Goal: Task Accomplishment & Management: Use online tool/utility

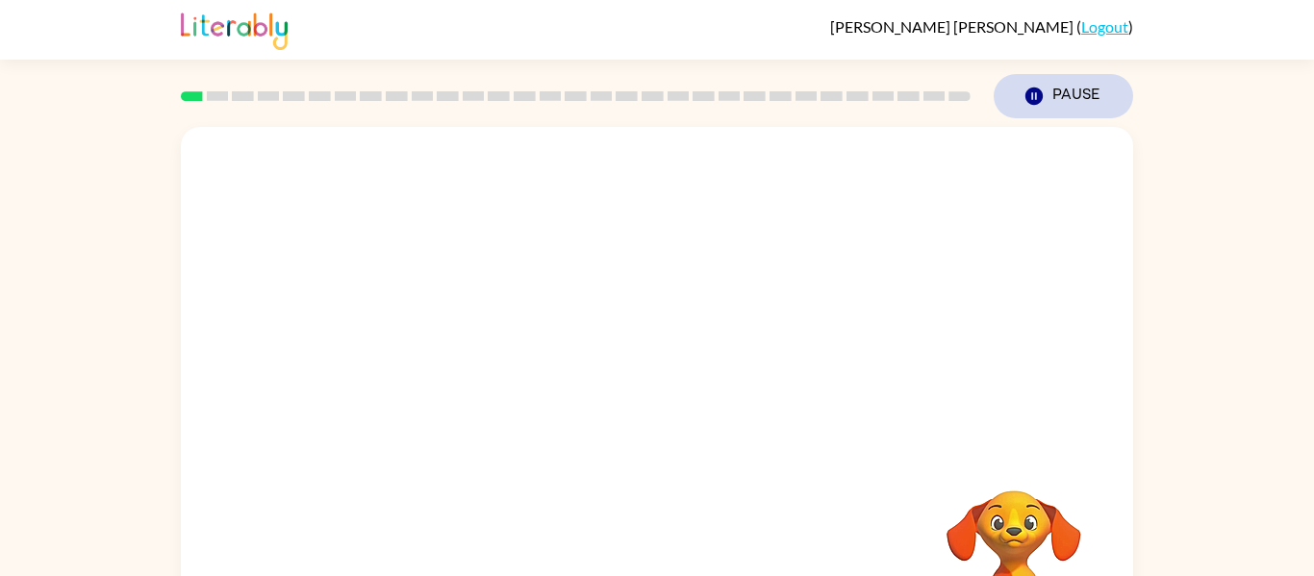
click at [1027, 95] on icon "button" at bounding box center [1034, 96] width 17 height 17
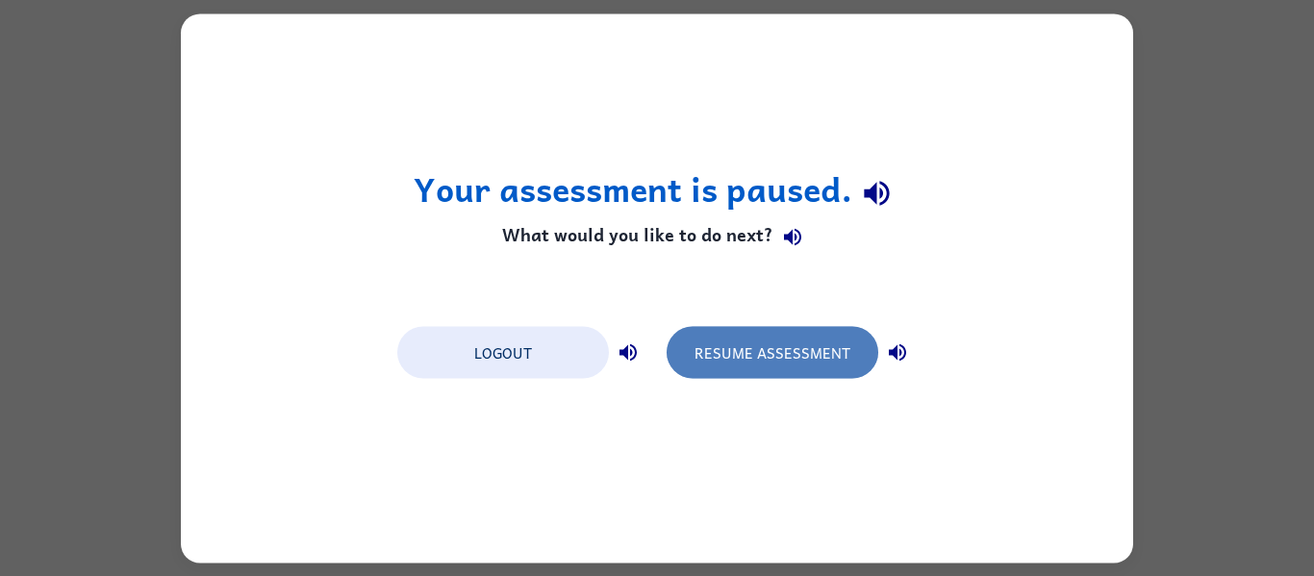
click at [772, 358] on button "Resume Assessment" at bounding box center [773, 352] width 212 height 52
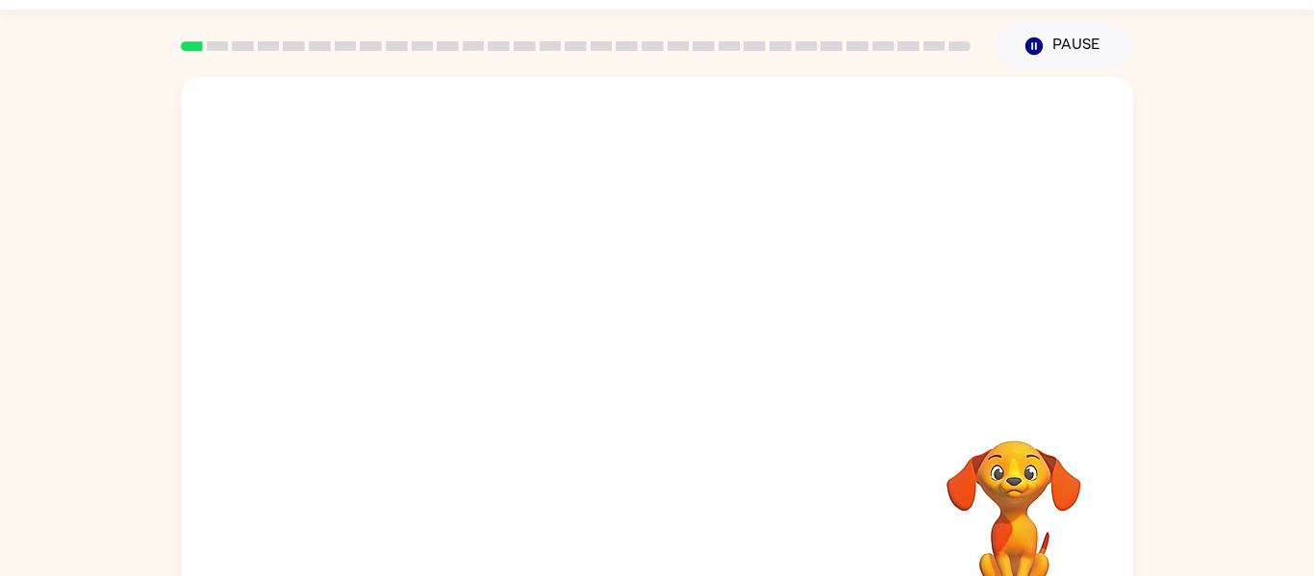
scroll to position [49, 0]
click at [818, 126] on video "Your browser must support playing .mp4 files to use Literably. Please try using…" at bounding box center [657, 239] width 953 height 323
click at [646, 366] on div at bounding box center [657, 362] width 123 height 70
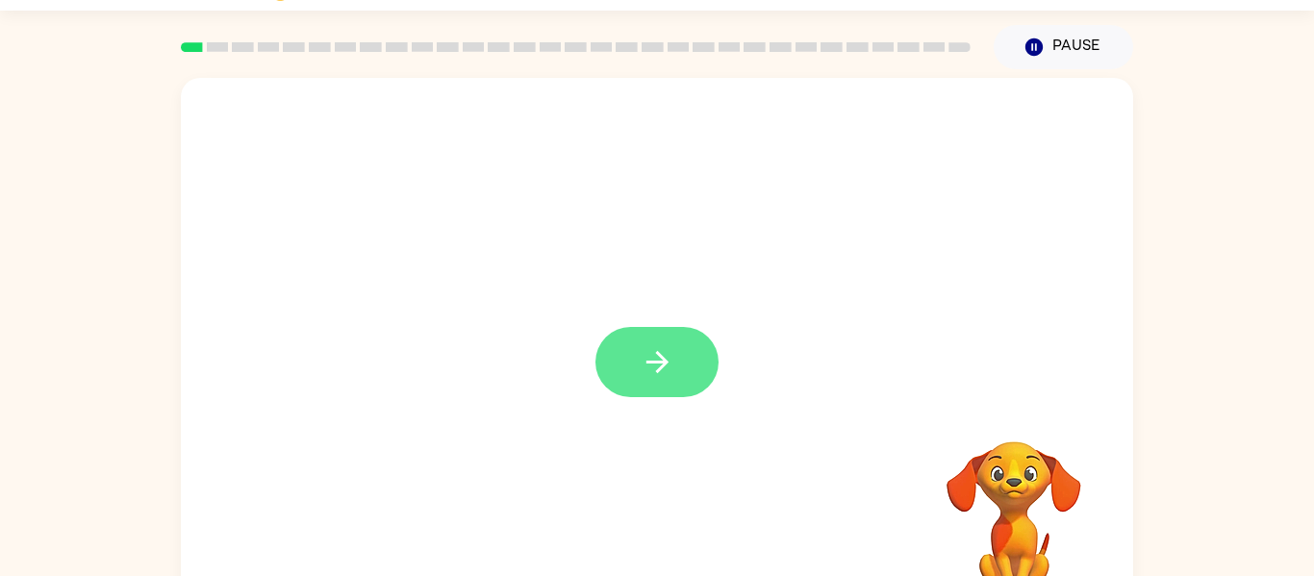
click at [656, 363] on icon "button" at bounding box center [657, 362] width 22 height 22
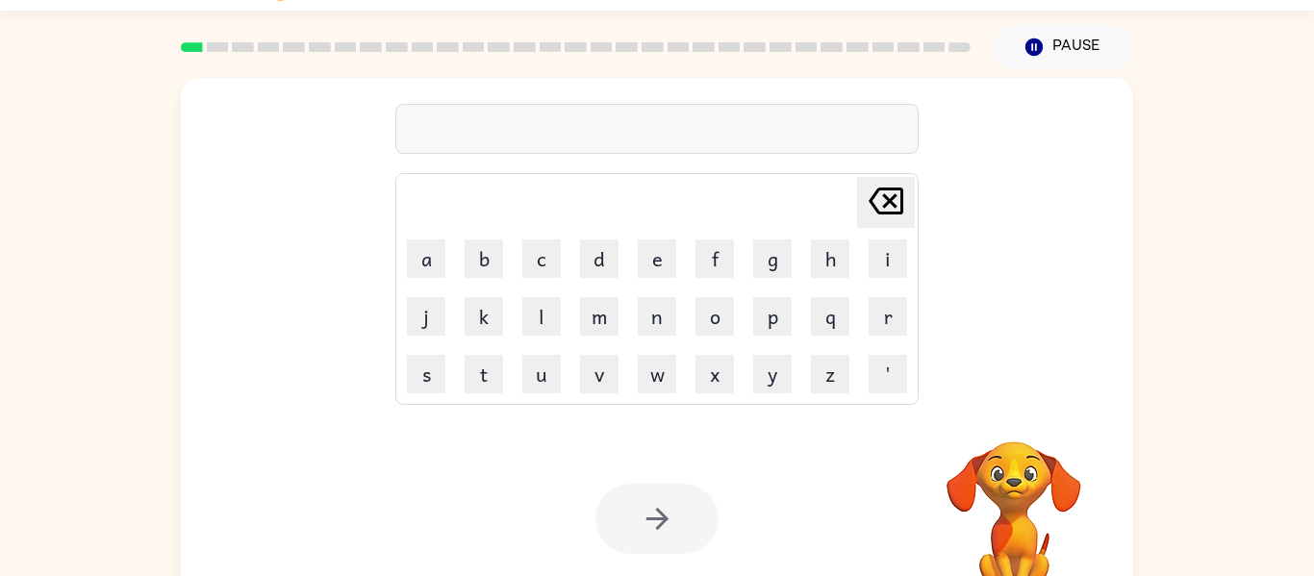
click at [763, 134] on div at bounding box center [656, 129] width 523 height 50
click at [742, 135] on div at bounding box center [656, 129] width 523 height 50
click at [742, 132] on div at bounding box center [656, 129] width 523 height 50
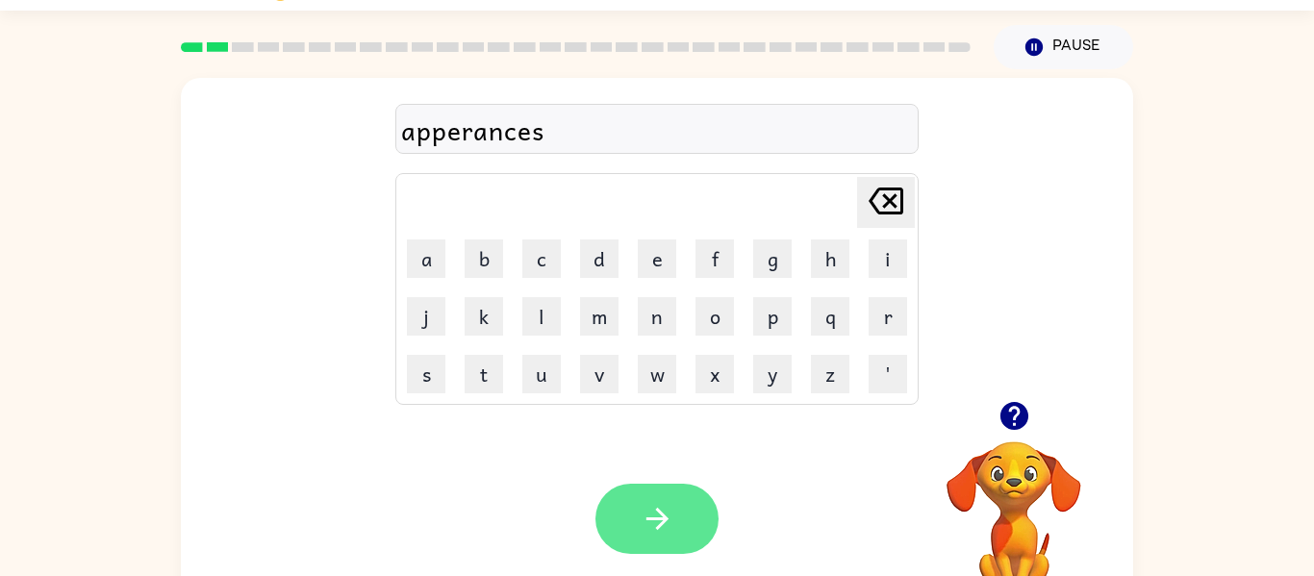
click at [624, 539] on button "button" at bounding box center [657, 519] width 123 height 70
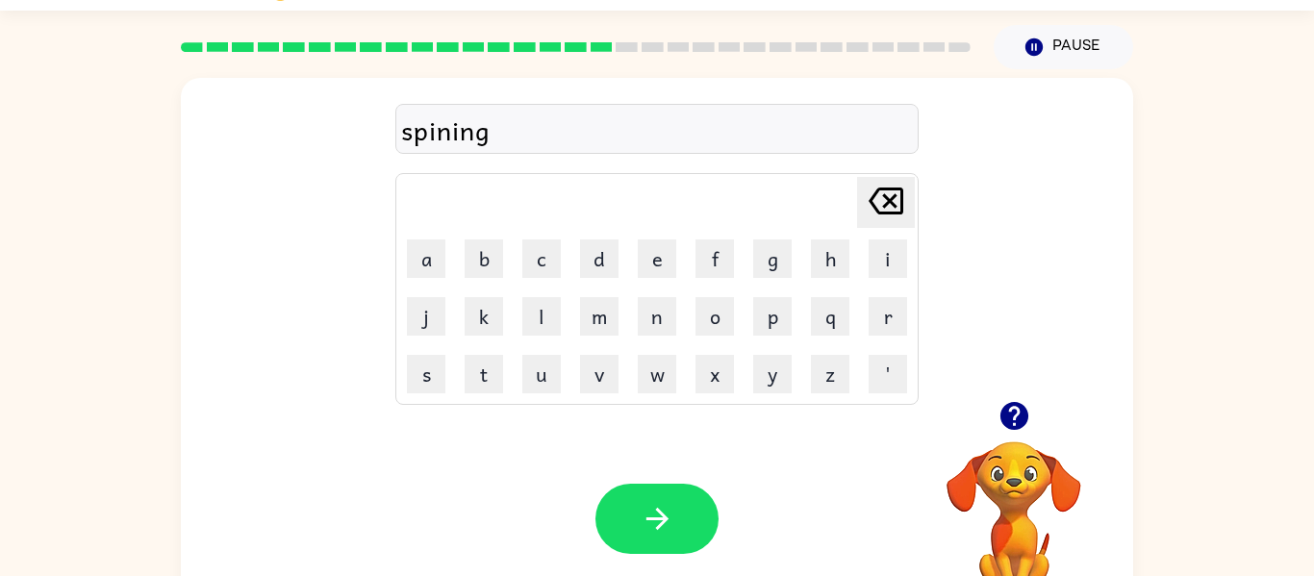
click at [451, 142] on div "spining" at bounding box center [657, 130] width 512 height 40
click at [451, 136] on div "spining" at bounding box center [657, 130] width 512 height 40
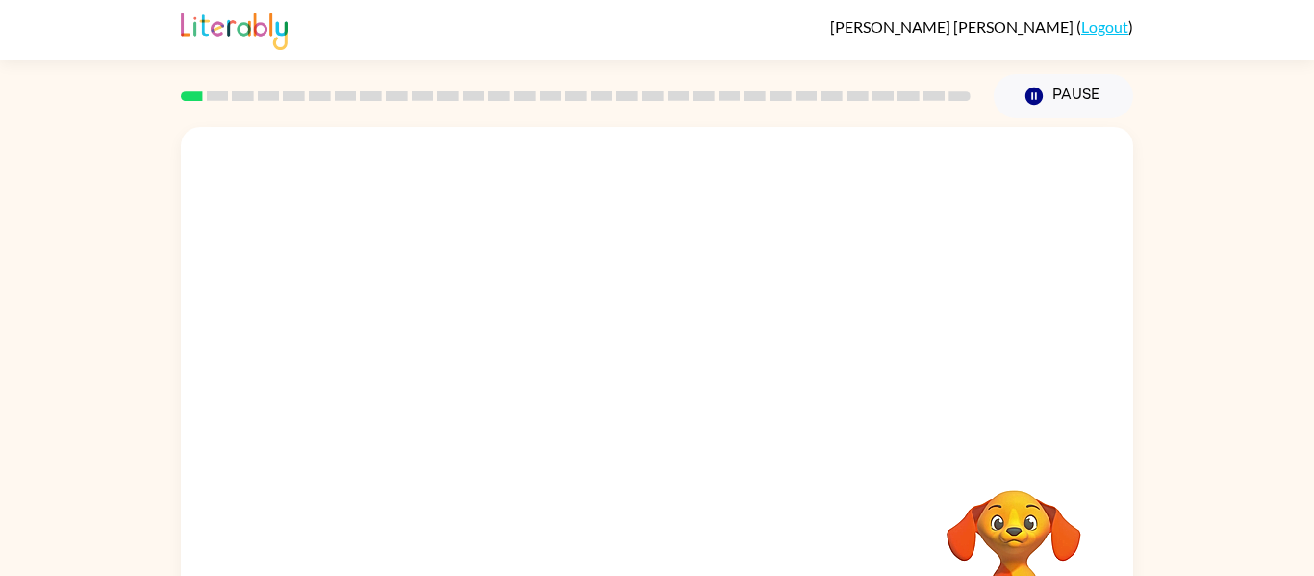
scroll to position [100, 0]
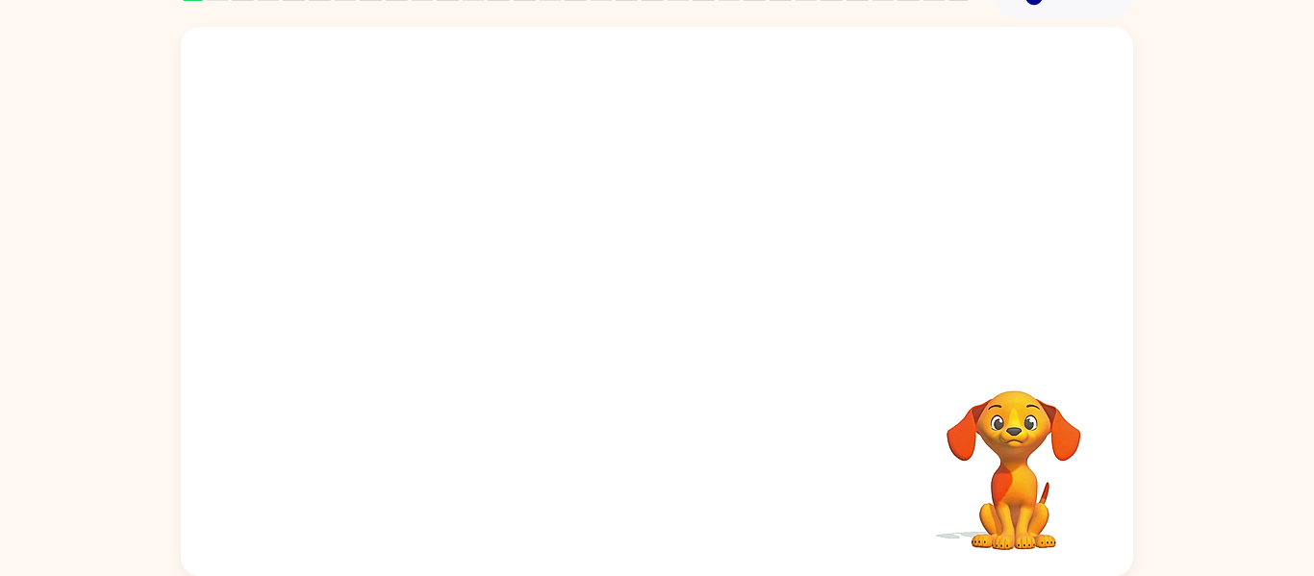
click at [445, 255] on video "Your browser must support playing .mp4 files to use Literably. Please try using…" at bounding box center [657, 188] width 953 height 323
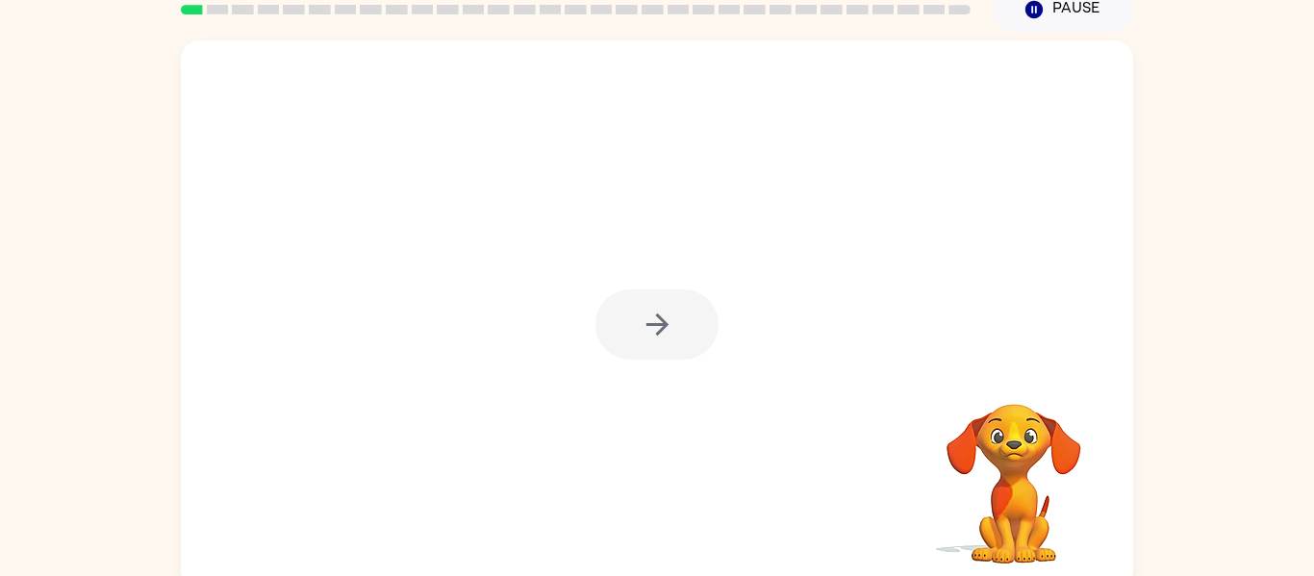
scroll to position [92, 0]
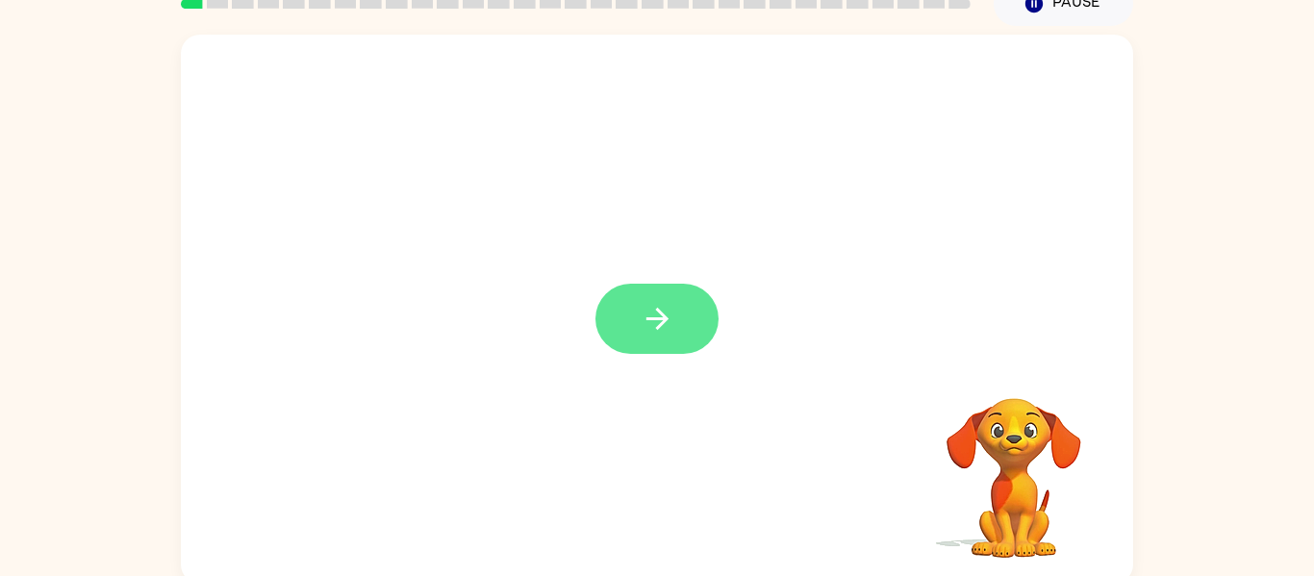
click at [689, 341] on button "button" at bounding box center [657, 319] width 123 height 70
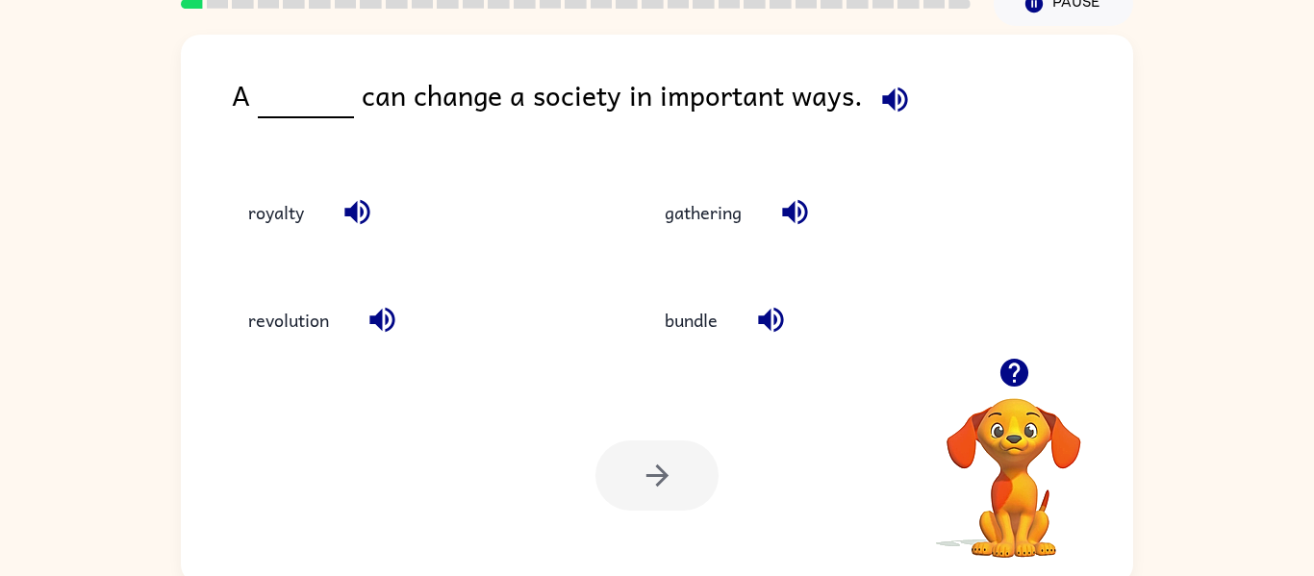
click at [883, 98] on icon "button" at bounding box center [894, 99] width 25 height 25
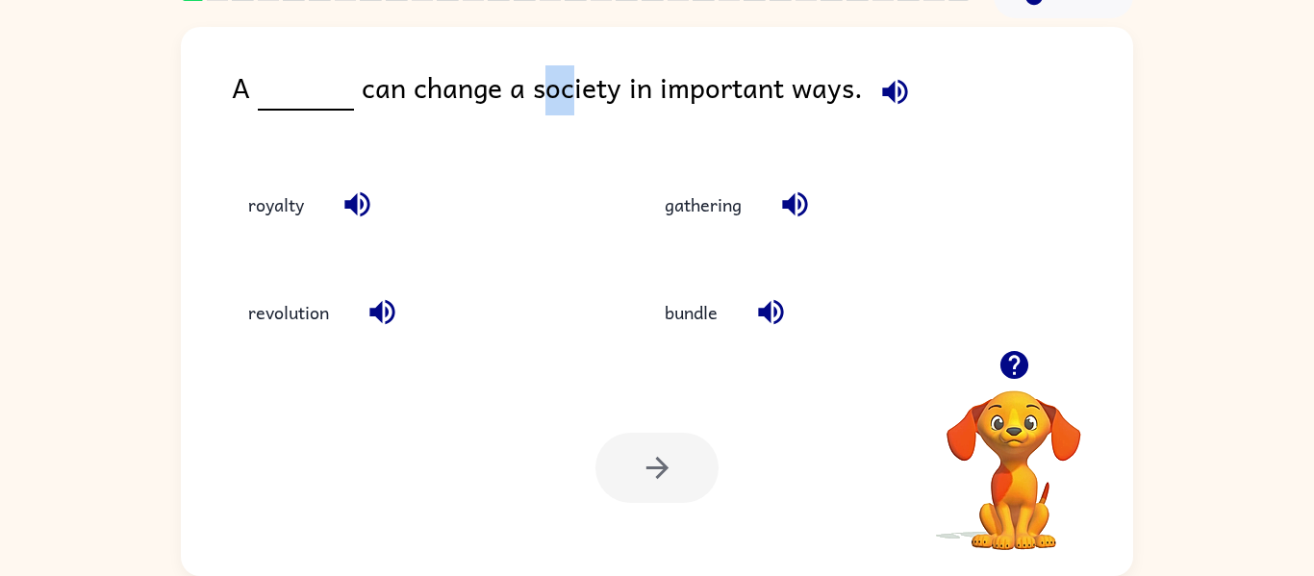
drag, startPoint x: 524, startPoint y: 92, endPoint x: 554, endPoint y: 96, distance: 30.1
click at [554, 96] on div "A can change a society in important ways." at bounding box center [683, 102] width 902 height 74
click at [579, 62] on div "A can change a society in important ways. royalty gathering revolution bundle Y…" at bounding box center [657, 301] width 953 height 549
drag, startPoint x: 522, startPoint y: 90, endPoint x: 569, endPoint y: 98, distance: 46.8
click at [569, 98] on div "A can change a society in important ways." at bounding box center [683, 102] width 902 height 74
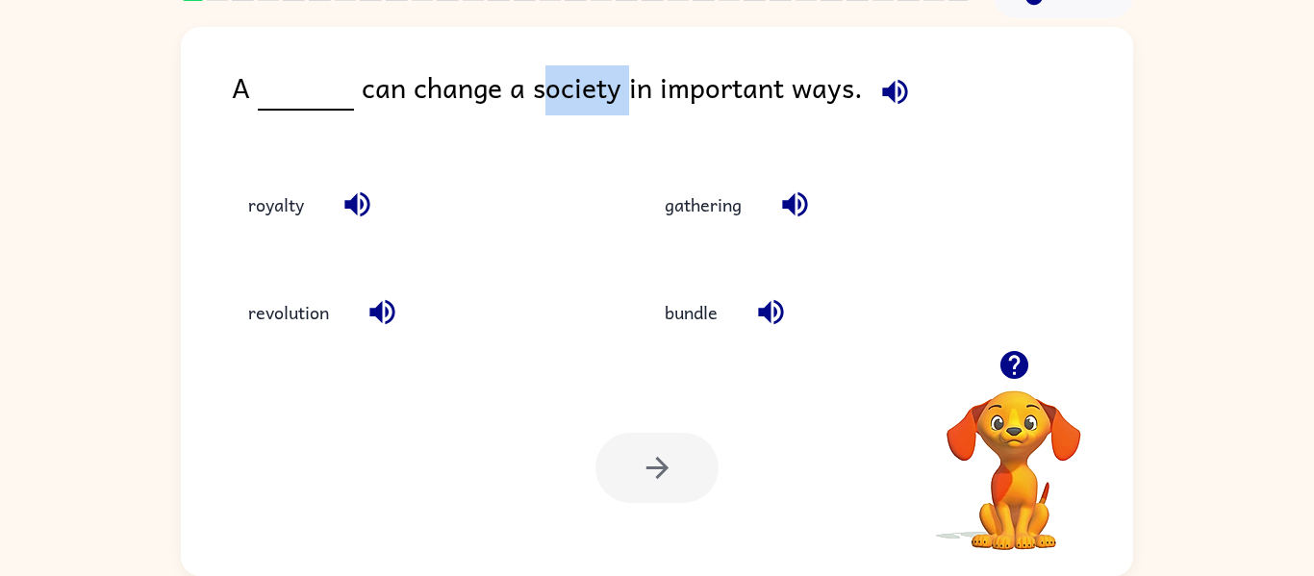
drag, startPoint x: 527, startPoint y: 88, endPoint x: 617, endPoint y: 94, distance: 89.7
click at [617, 94] on div "A can change a society in important ways." at bounding box center [683, 102] width 902 height 74
click at [575, 321] on div "revolution" at bounding box center [415, 313] width 372 height 52
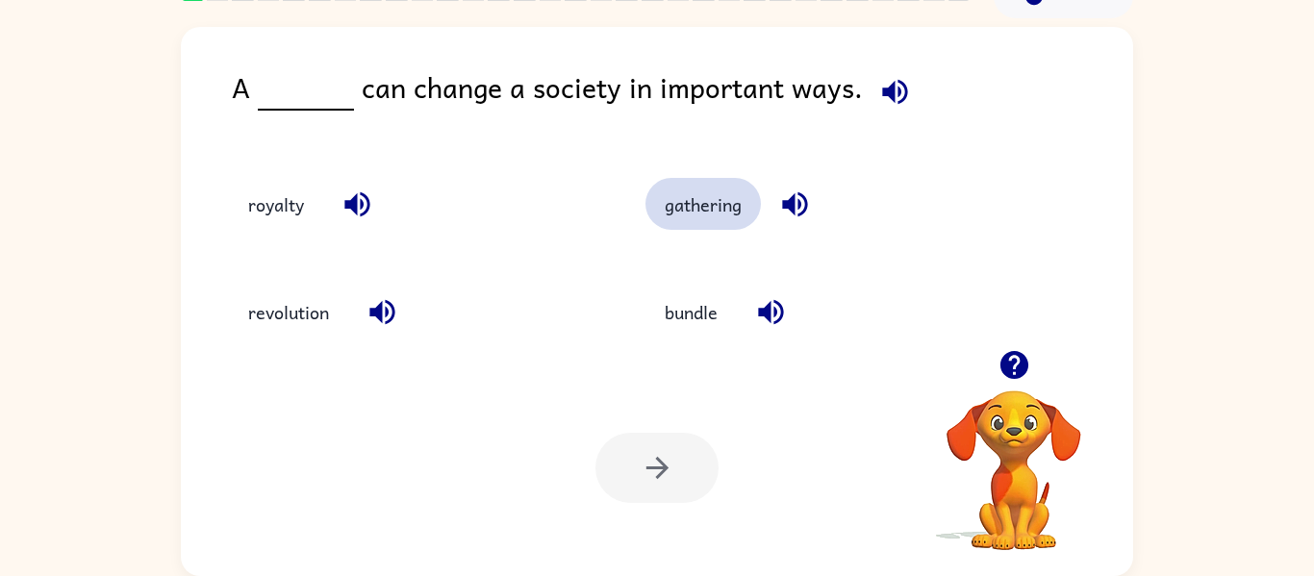
click at [690, 221] on button "gathering" at bounding box center [703, 204] width 115 height 52
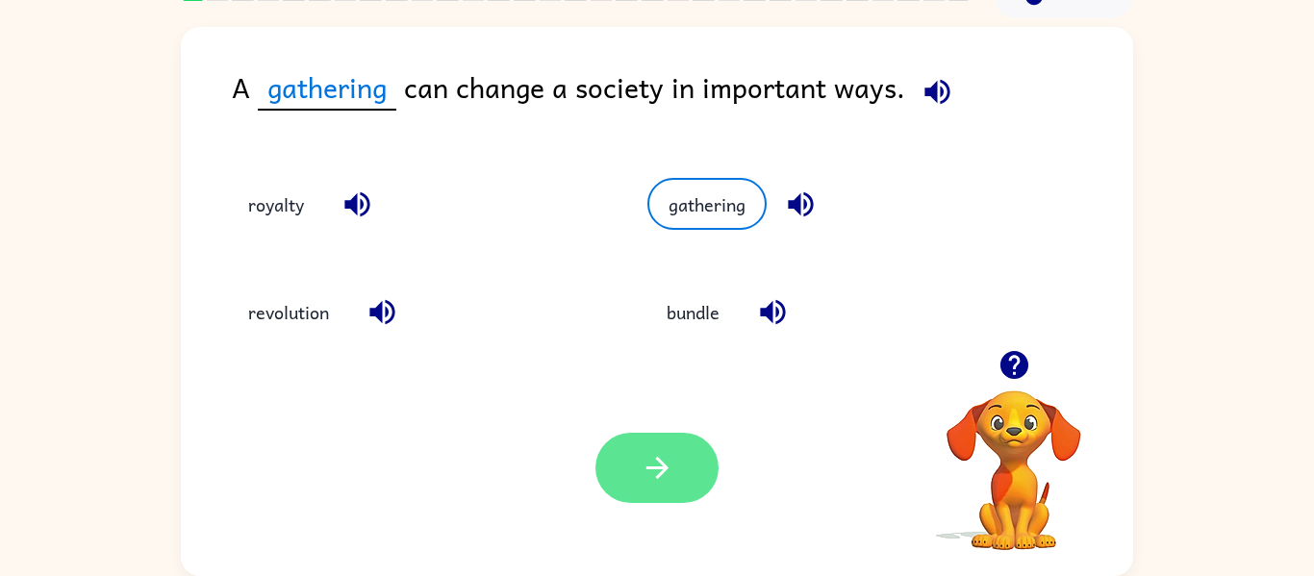
click at [675, 471] on button "button" at bounding box center [657, 468] width 123 height 70
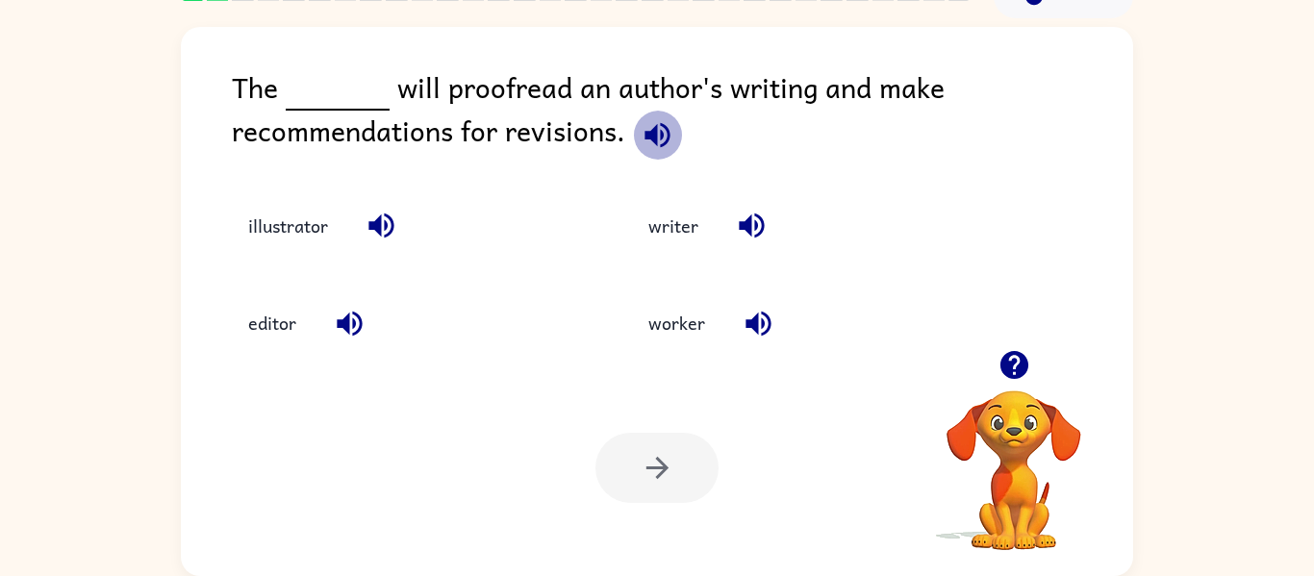
click at [654, 132] on icon "button" at bounding box center [657, 134] width 25 height 25
click at [496, 344] on div "editor" at bounding box center [407, 323] width 356 height 52
click at [302, 323] on button "editor" at bounding box center [272, 323] width 87 height 52
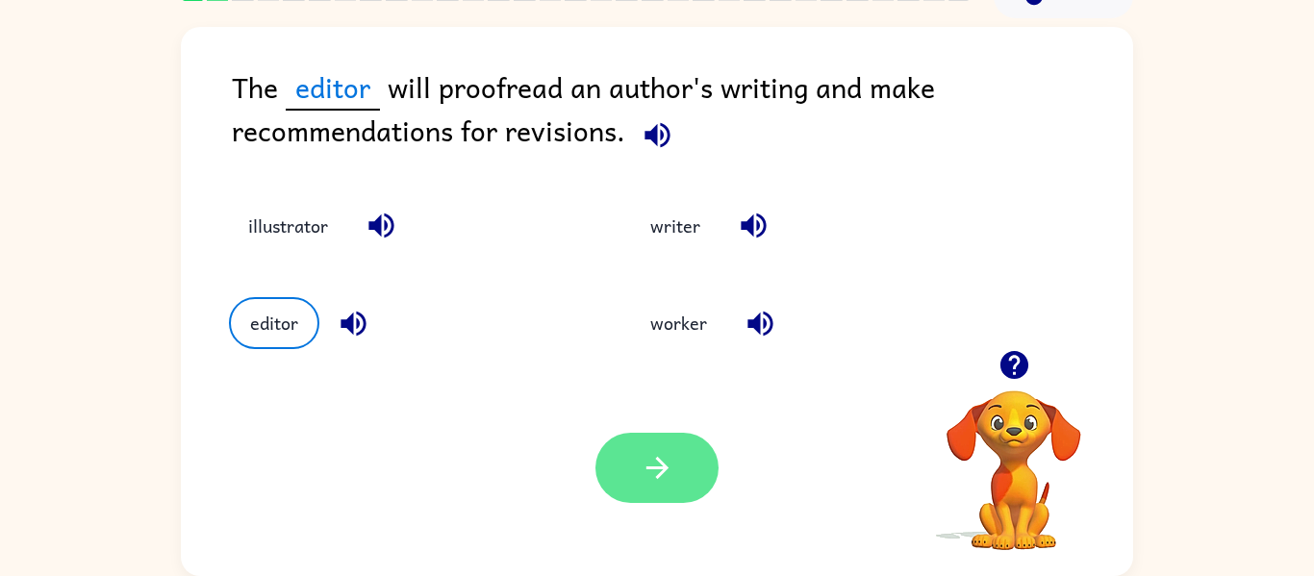
click at [673, 467] on icon "button" at bounding box center [658, 468] width 34 height 34
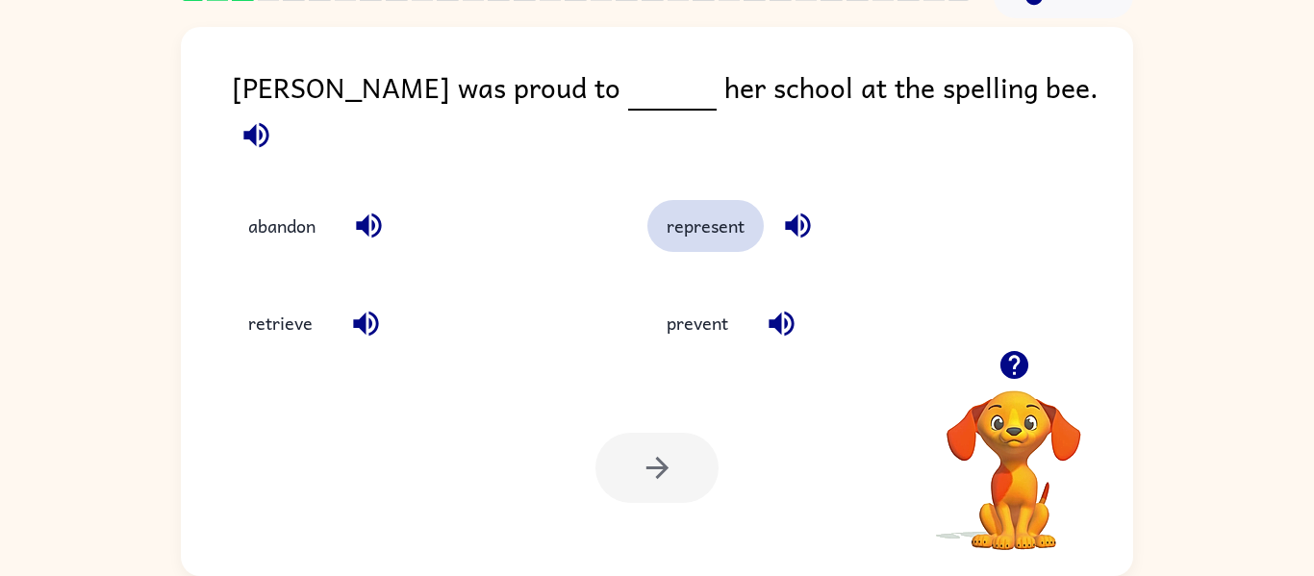
click at [679, 200] on button "represent" at bounding box center [706, 226] width 116 height 52
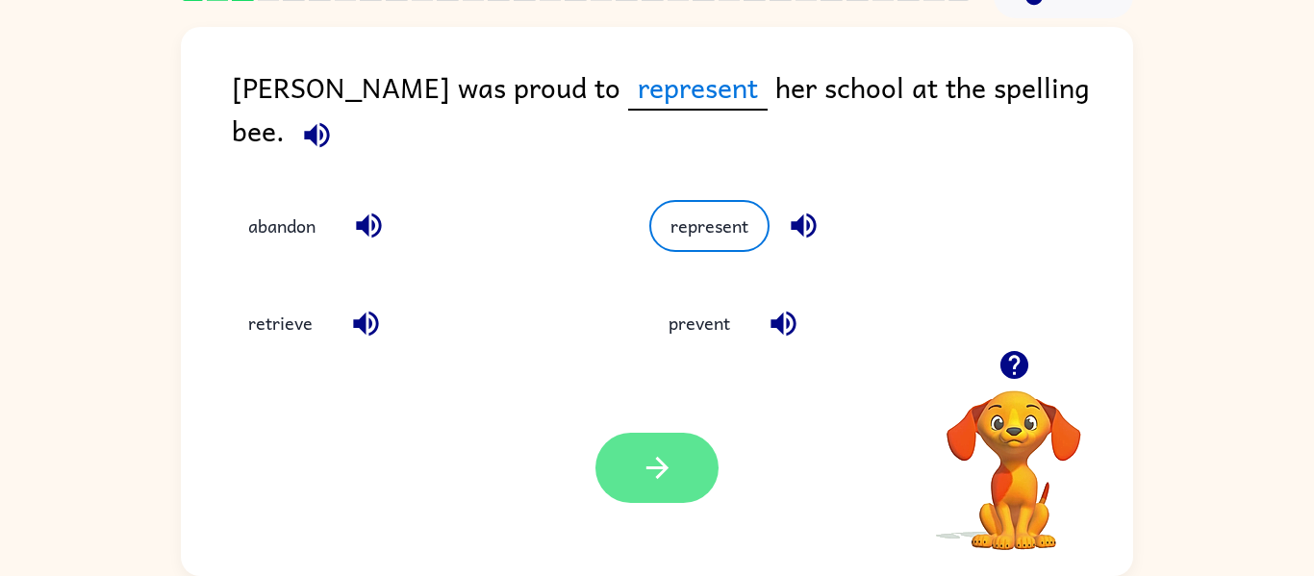
click at [653, 480] on icon "button" at bounding box center [658, 468] width 34 height 34
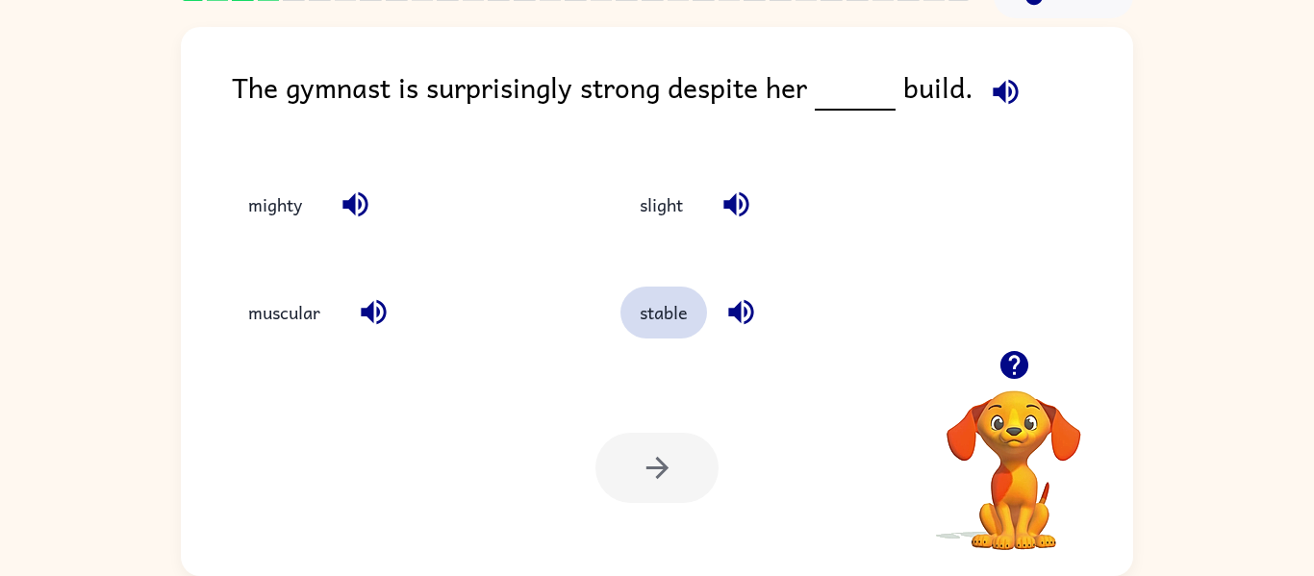
click at [648, 312] on button "stable" at bounding box center [664, 313] width 87 height 52
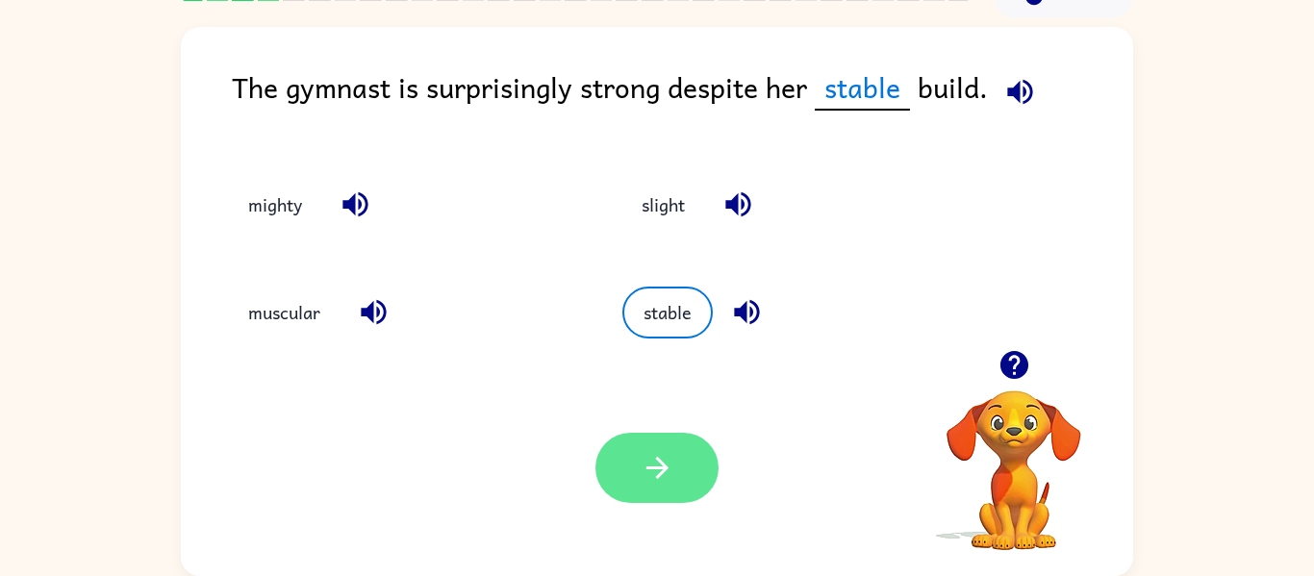
click at [633, 466] on button "button" at bounding box center [657, 468] width 123 height 70
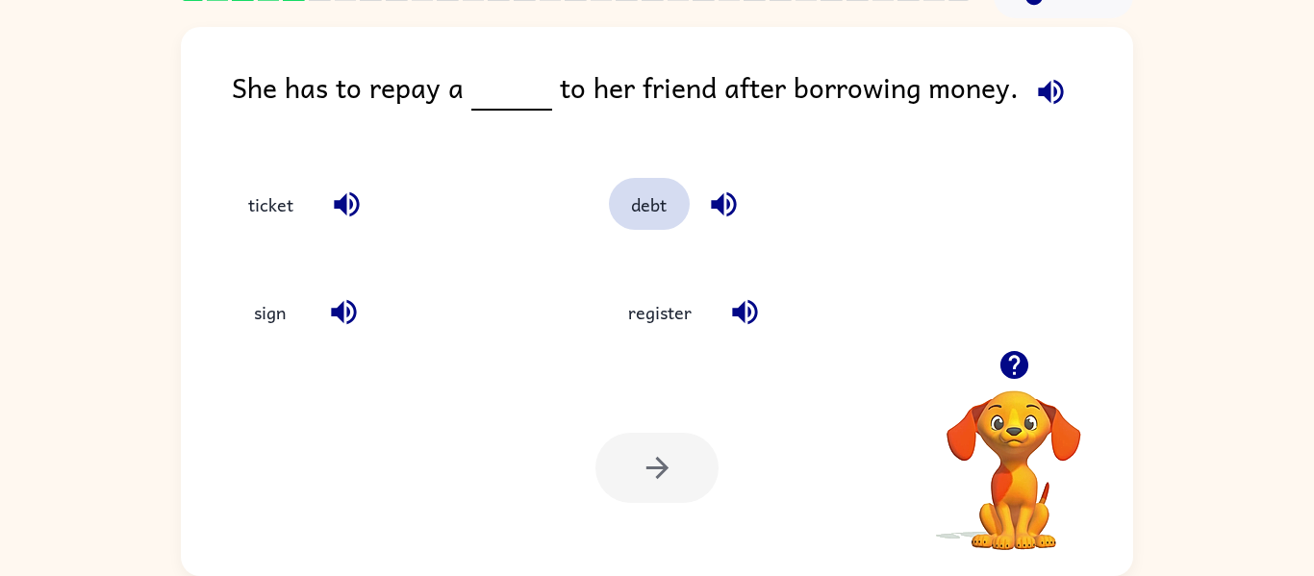
click at [625, 222] on button "debt" at bounding box center [649, 204] width 81 height 52
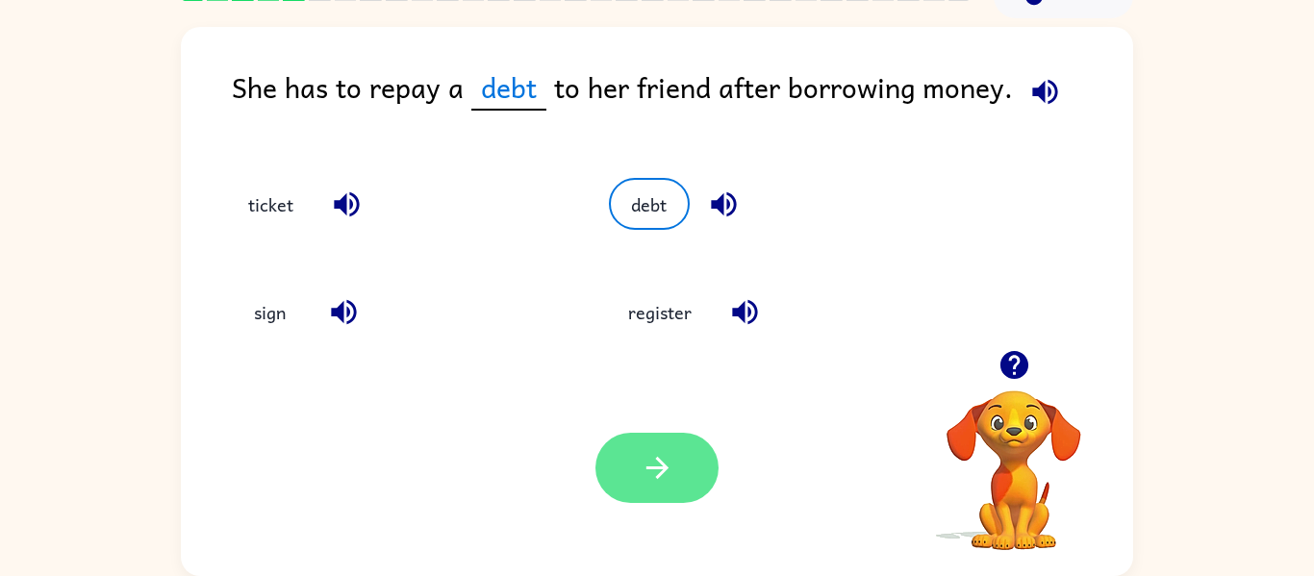
click at [659, 479] on icon "button" at bounding box center [658, 468] width 34 height 34
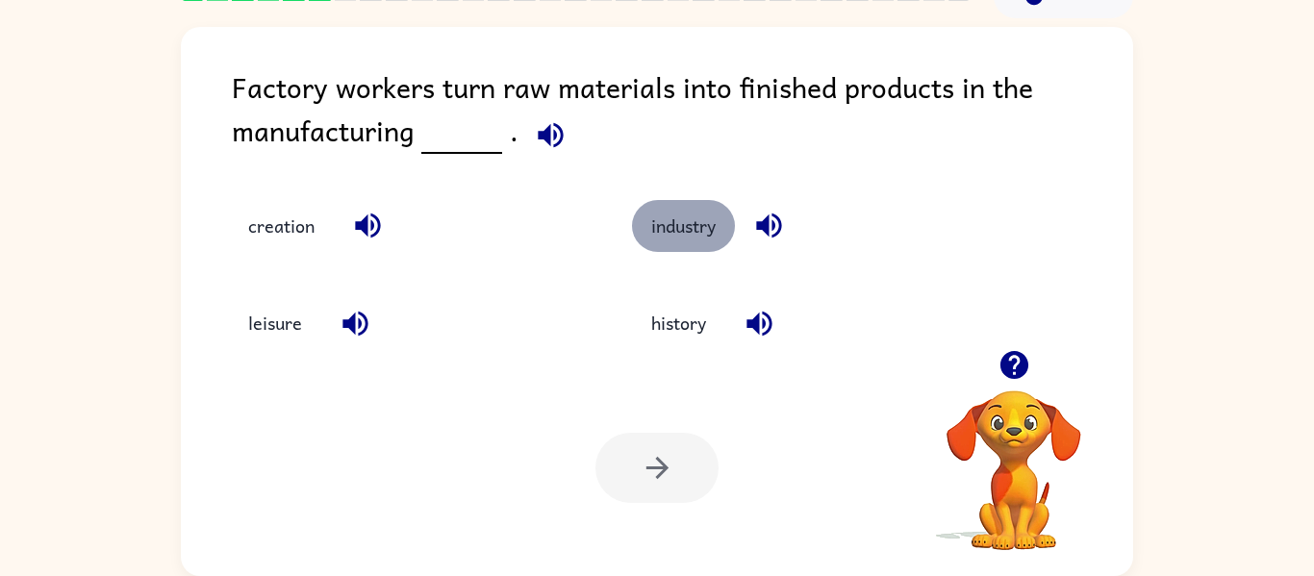
click at [665, 234] on button "industry" at bounding box center [683, 226] width 103 height 52
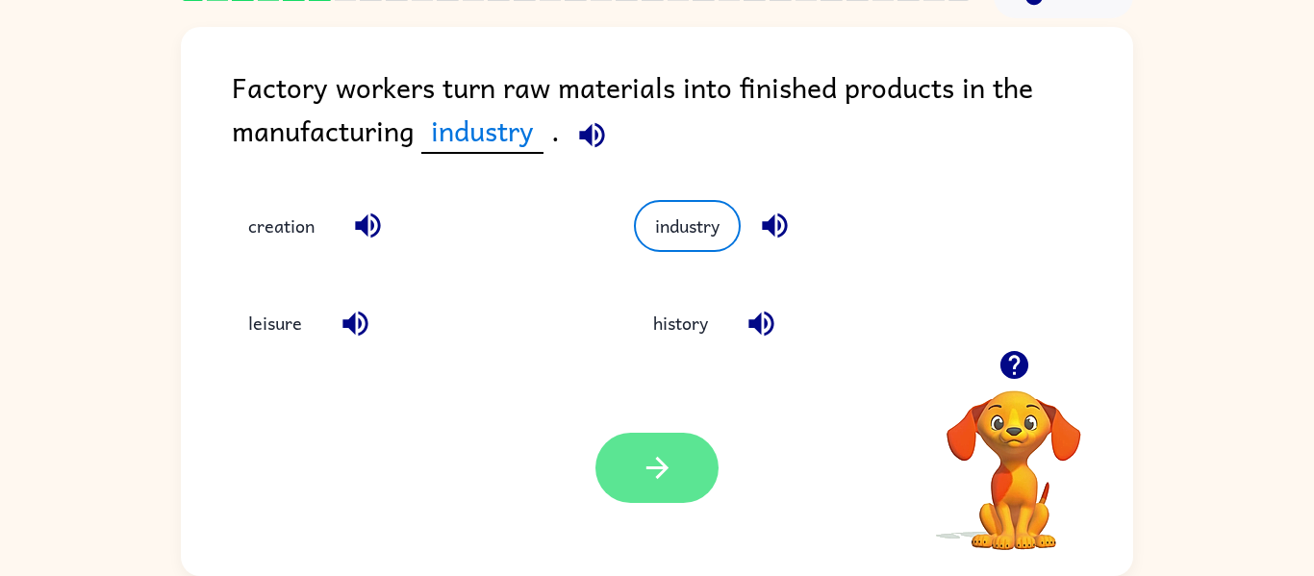
click at [678, 477] on button "button" at bounding box center [657, 468] width 123 height 70
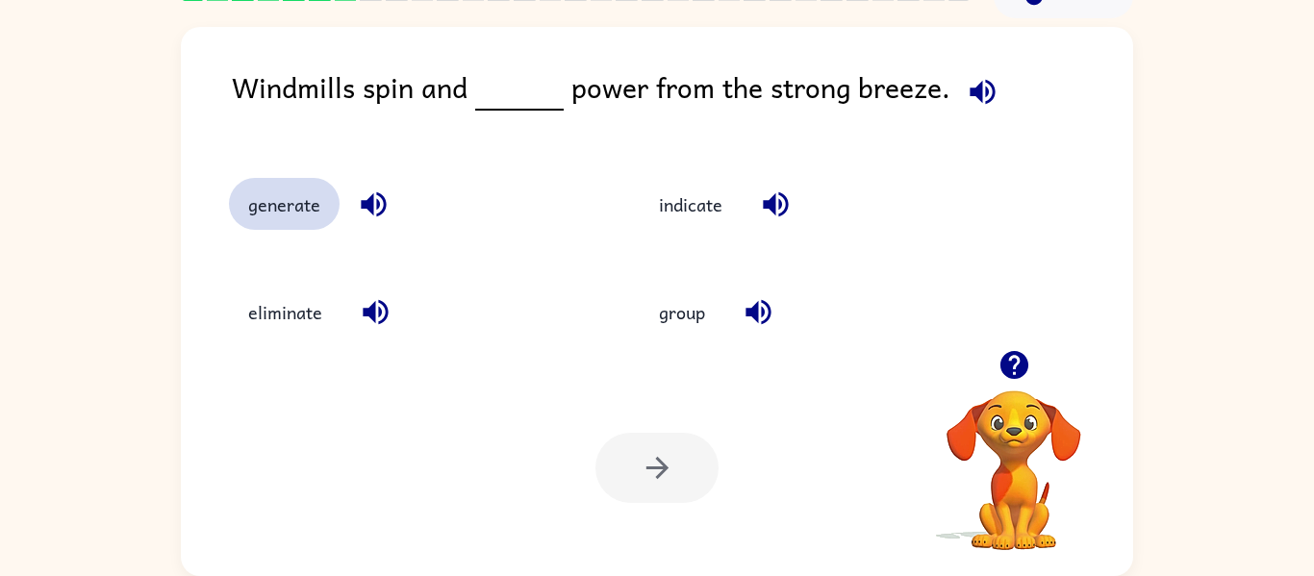
click at [305, 218] on button "generate" at bounding box center [284, 204] width 111 height 52
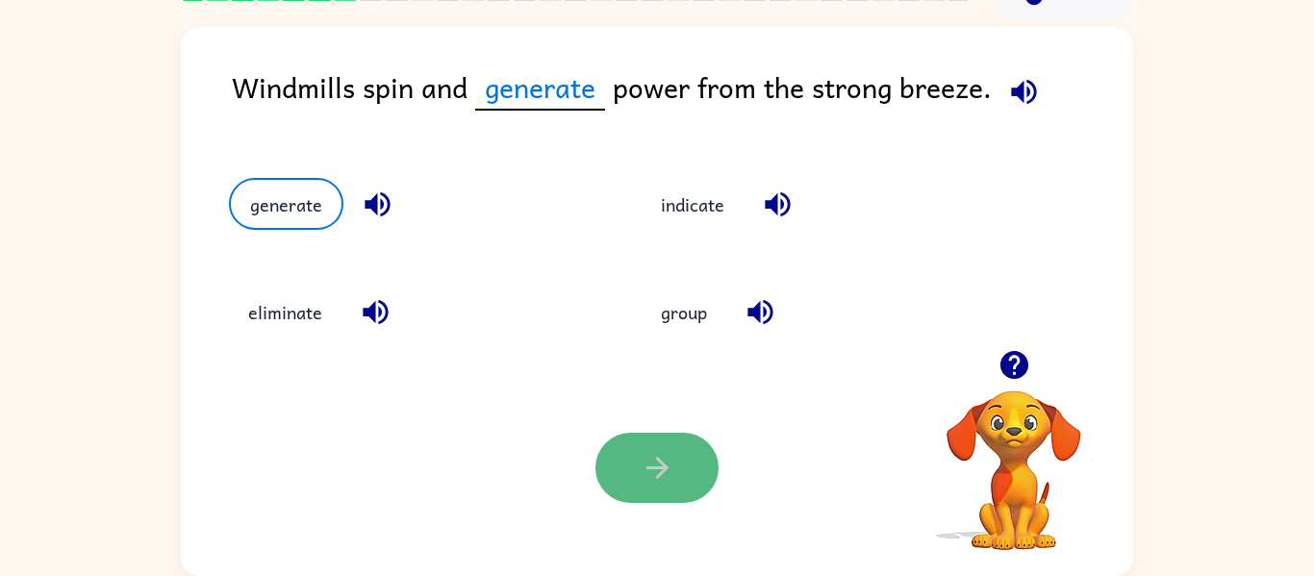
click at [648, 478] on icon "button" at bounding box center [658, 468] width 34 height 34
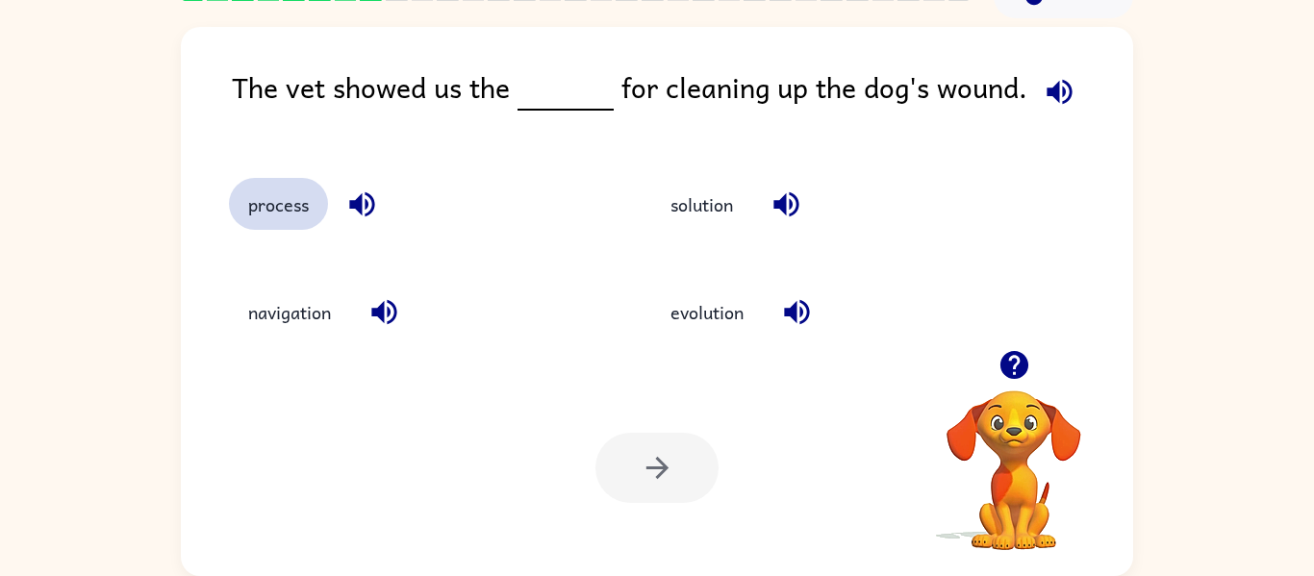
click at [253, 225] on button "process" at bounding box center [278, 204] width 99 height 52
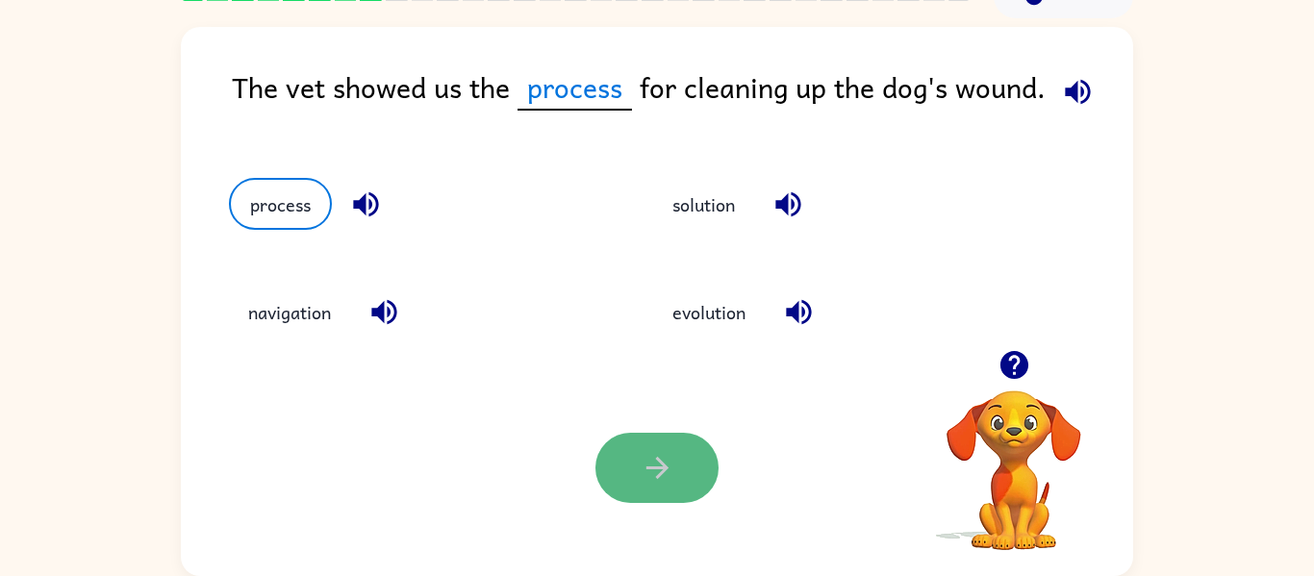
click at [680, 487] on button "button" at bounding box center [657, 468] width 123 height 70
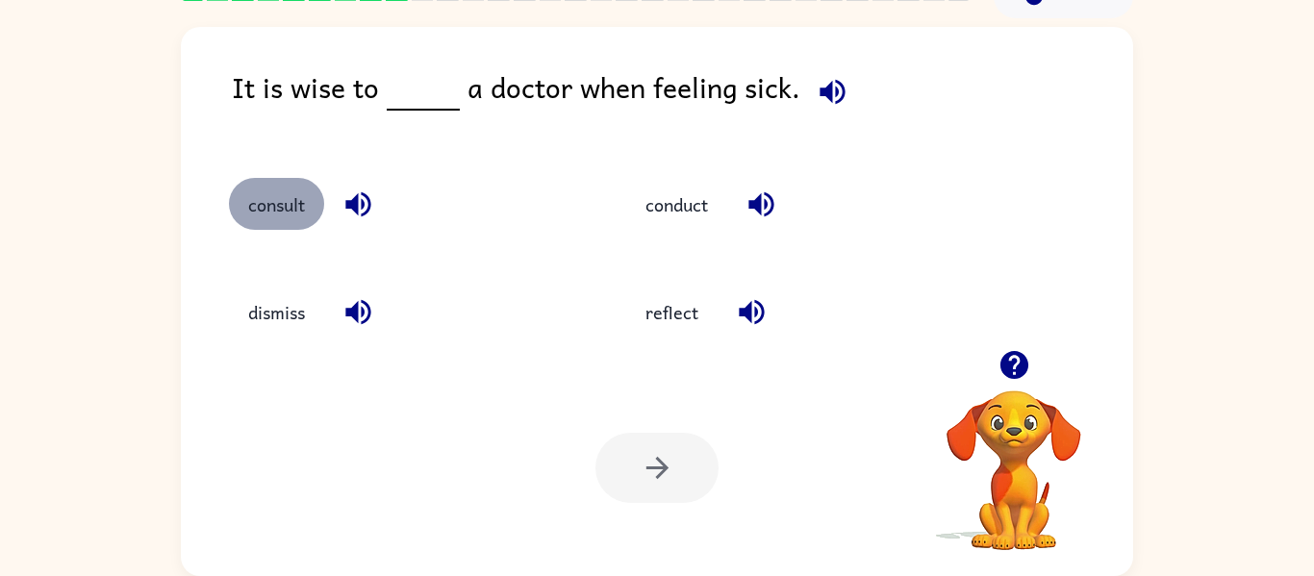
click at [297, 204] on button "consult" at bounding box center [276, 204] width 95 height 52
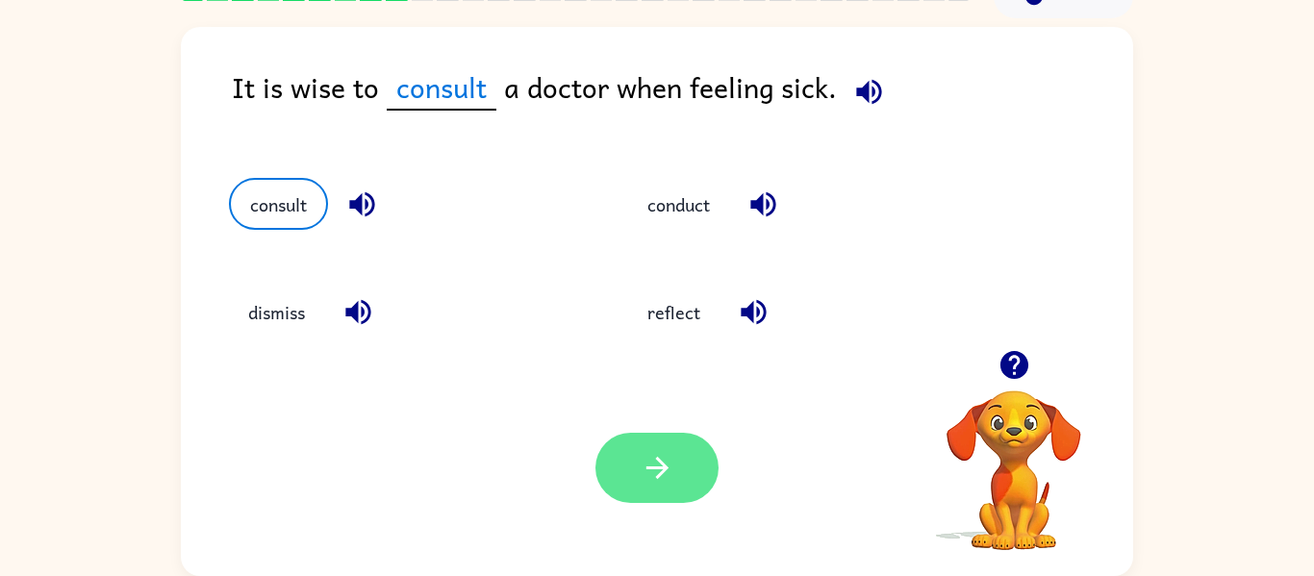
click at [647, 468] on icon "button" at bounding box center [657, 468] width 22 height 22
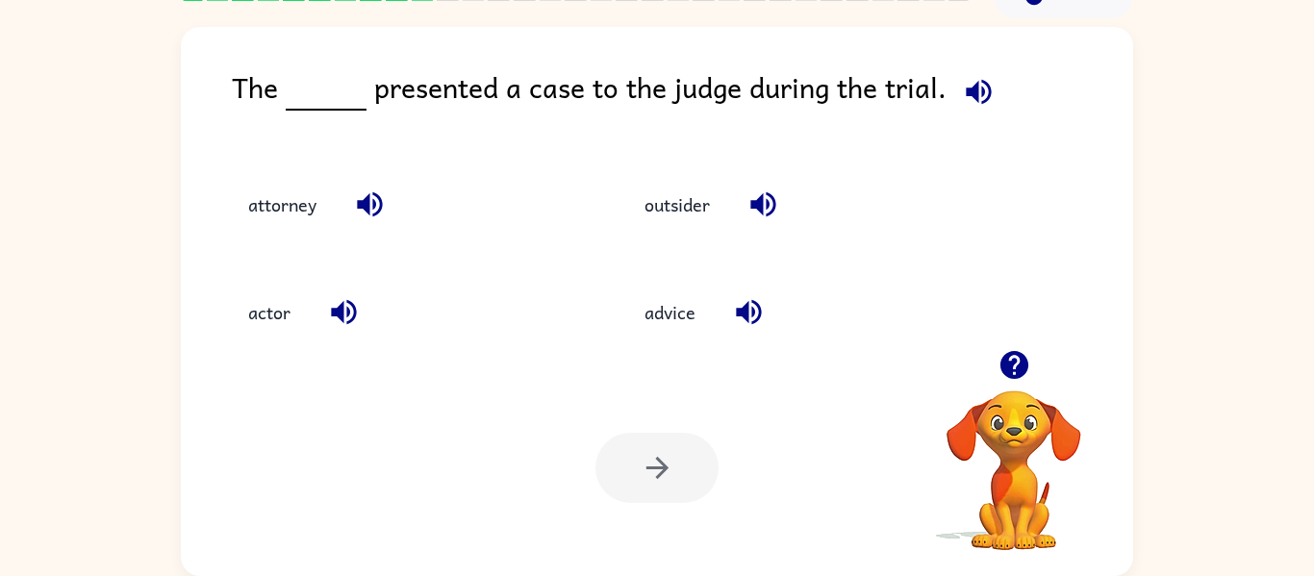
click at [1015, 373] on icon "button" at bounding box center [1014, 365] width 28 height 28
click at [258, 199] on button "attorney" at bounding box center [282, 204] width 107 height 52
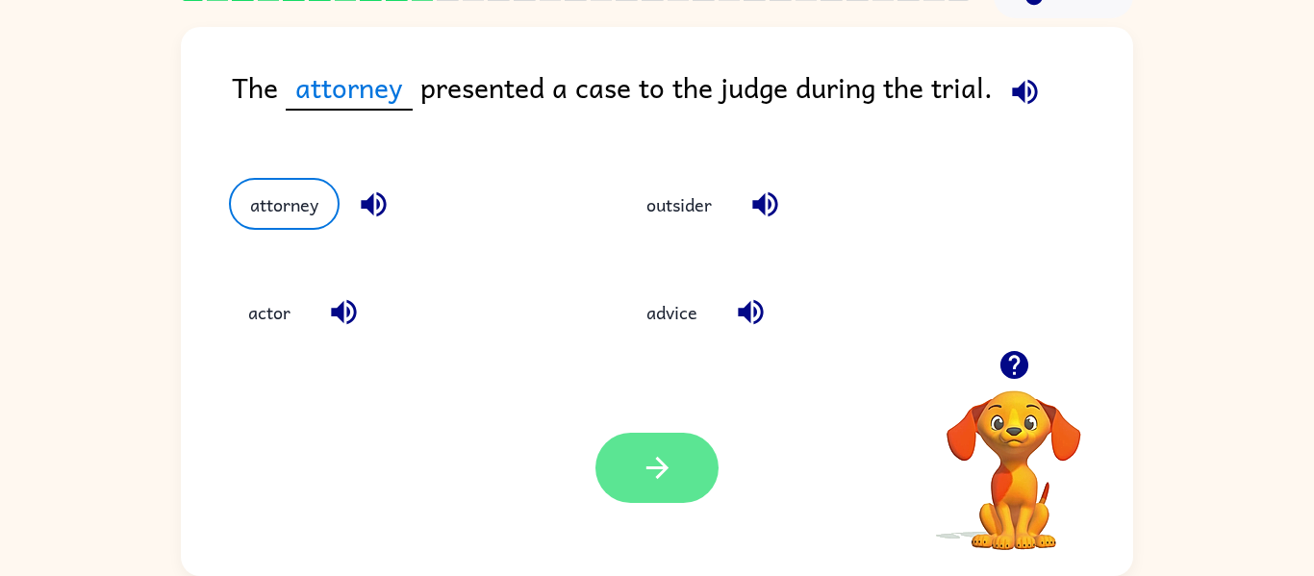
click at [655, 435] on button "button" at bounding box center [657, 468] width 123 height 70
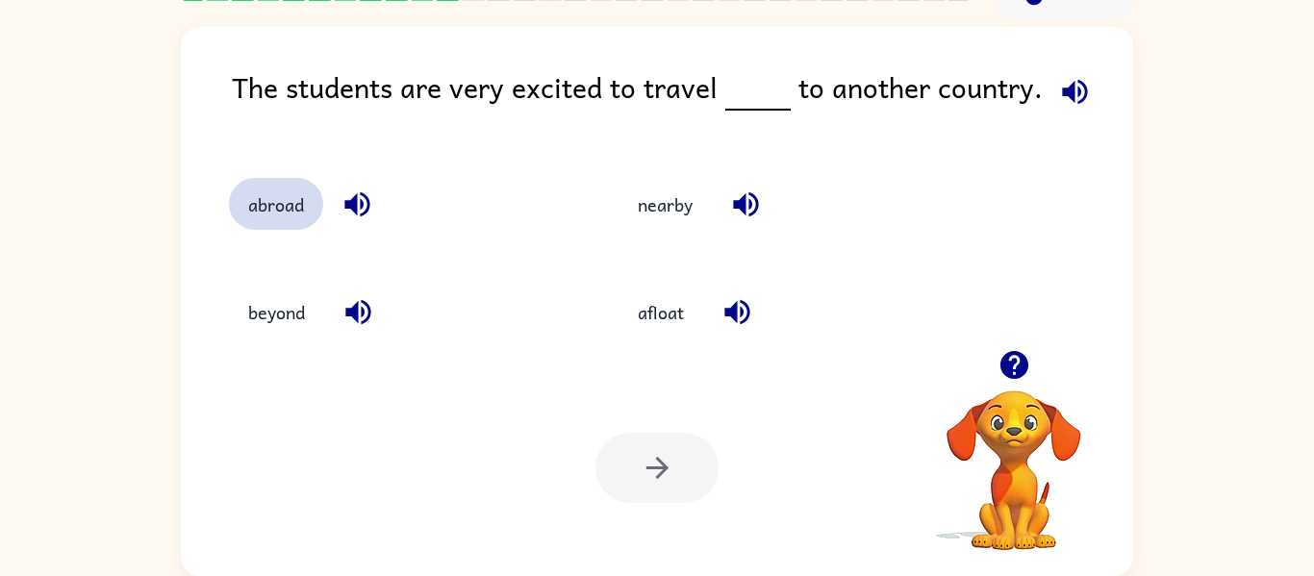
click at [295, 208] on button "abroad" at bounding box center [276, 204] width 94 height 52
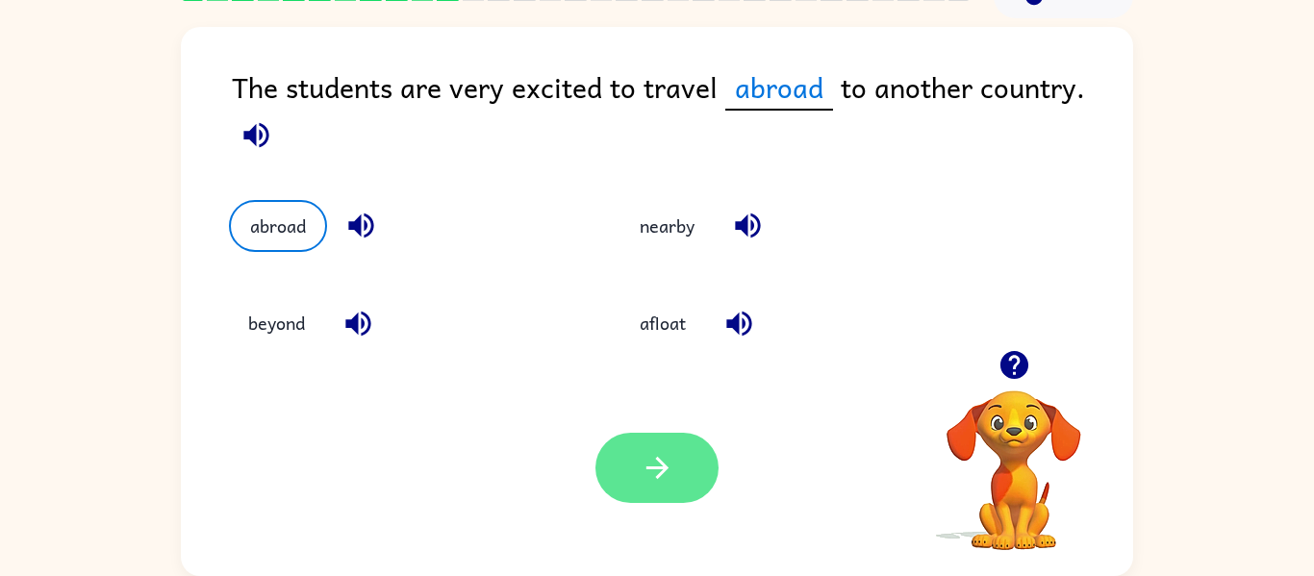
click at [682, 461] on button "button" at bounding box center [657, 468] width 123 height 70
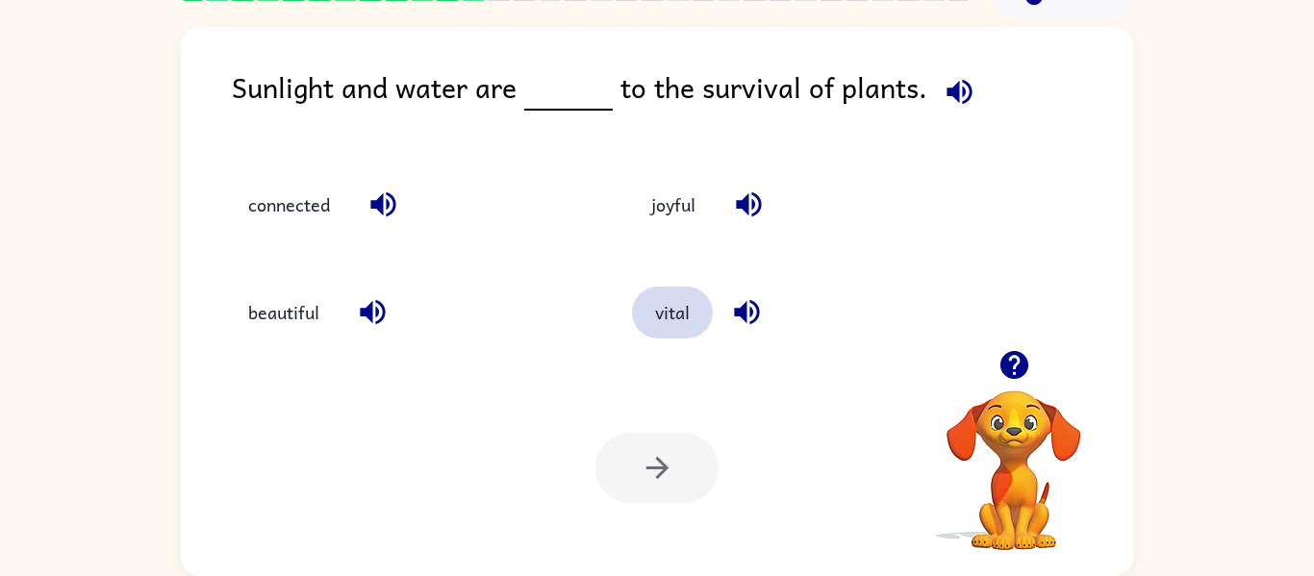
click at [649, 308] on button "vital" at bounding box center [672, 313] width 81 height 52
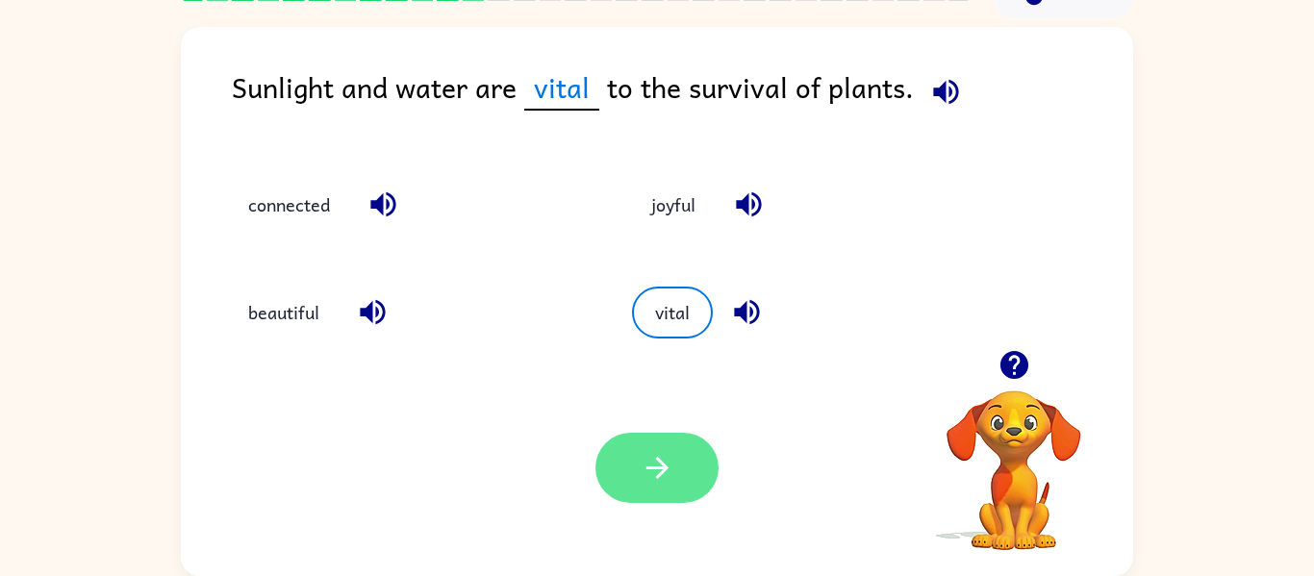
click at [674, 484] on button "button" at bounding box center [657, 468] width 123 height 70
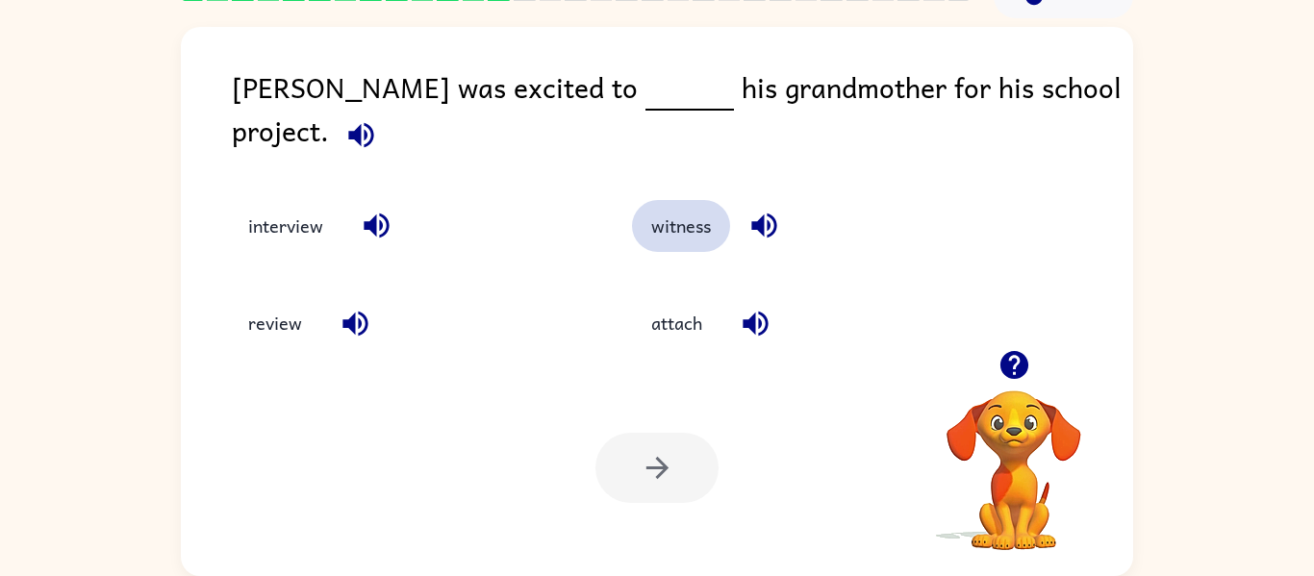
click at [706, 200] on button "witness" at bounding box center [681, 226] width 98 height 52
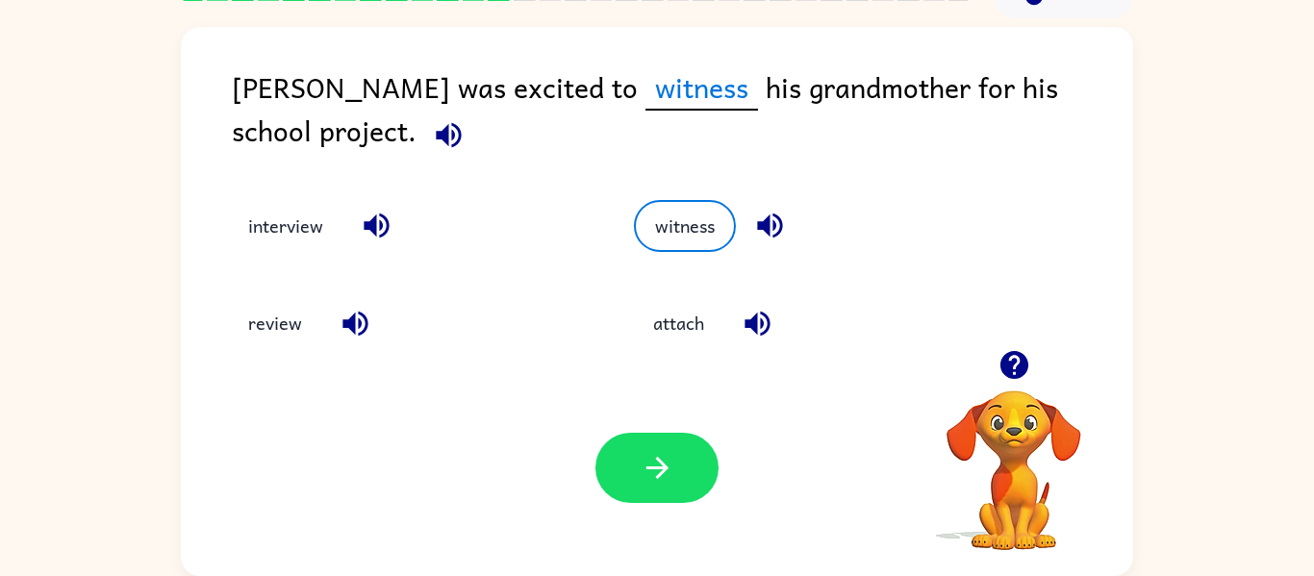
click at [654, 509] on div "Your browser must support playing .mp4 files to use Literably. Please try using…" at bounding box center [657, 468] width 953 height 216
click at [276, 238] on button "interview" at bounding box center [286, 226] width 114 height 52
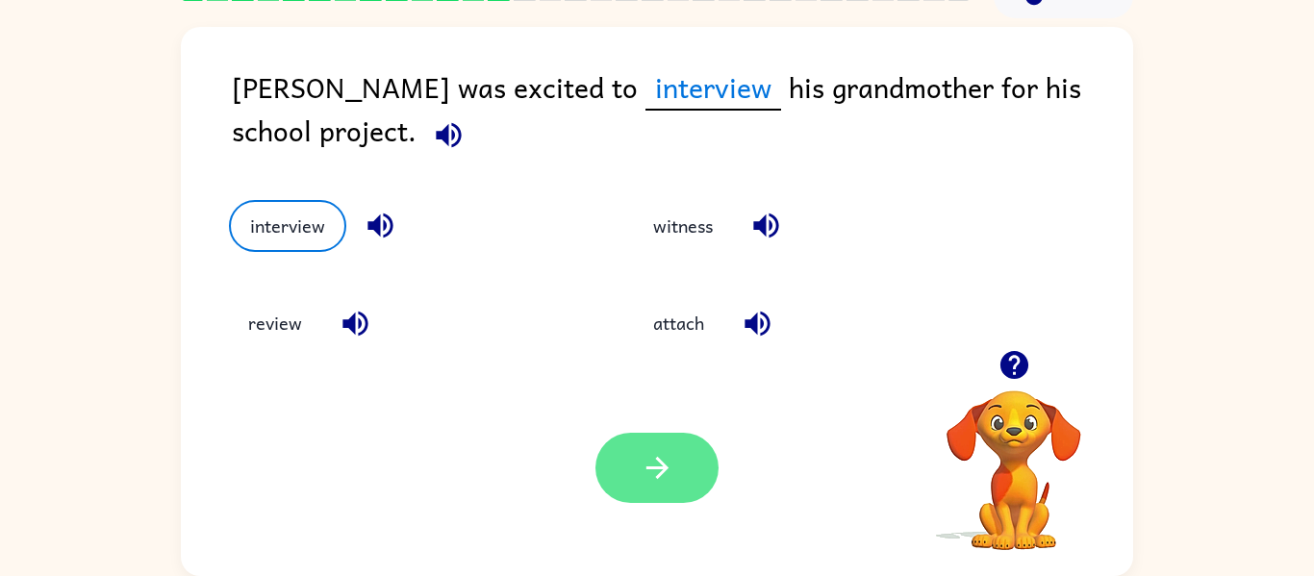
click at [641, 461] on icon "button" at bounding box center [658, 468] width 34 height 34
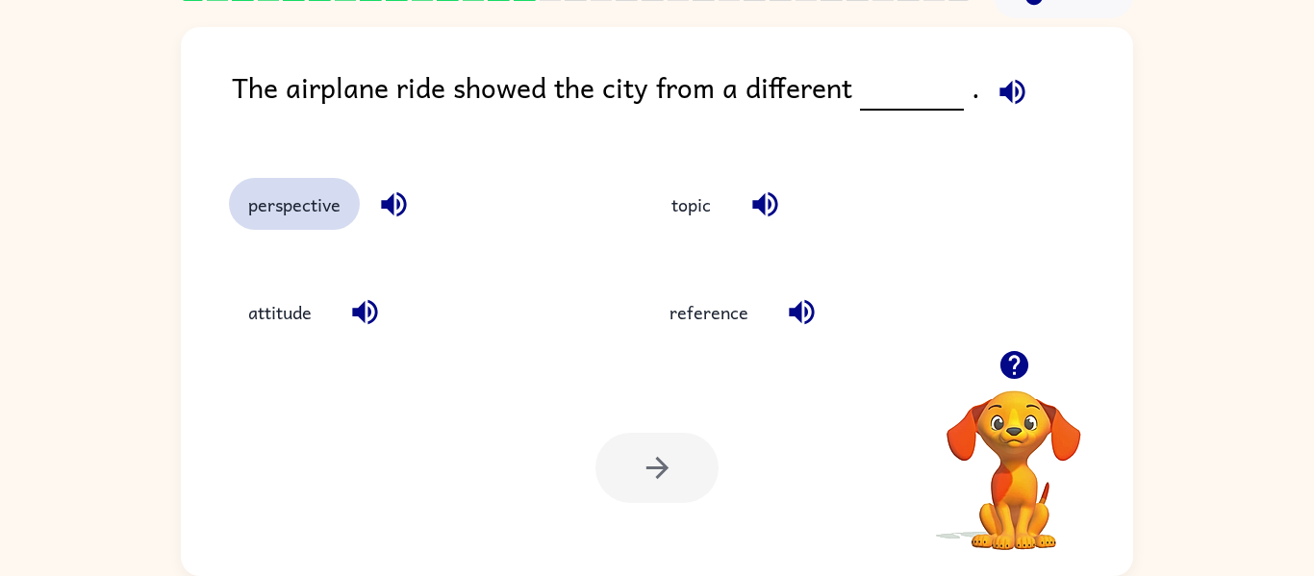
click at [299, 192] on button "perspective" at bounding box center [294, 204] width 131 height 52
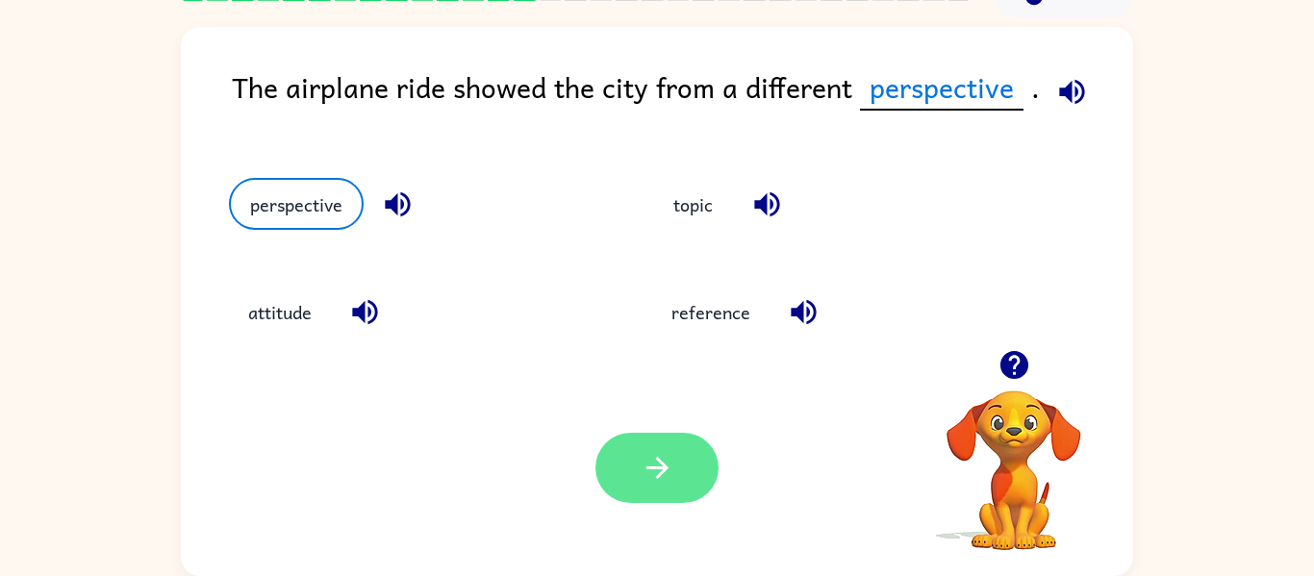
click at [686, 482] on button "button" at bounding box center [657, 468] width 123 height 70
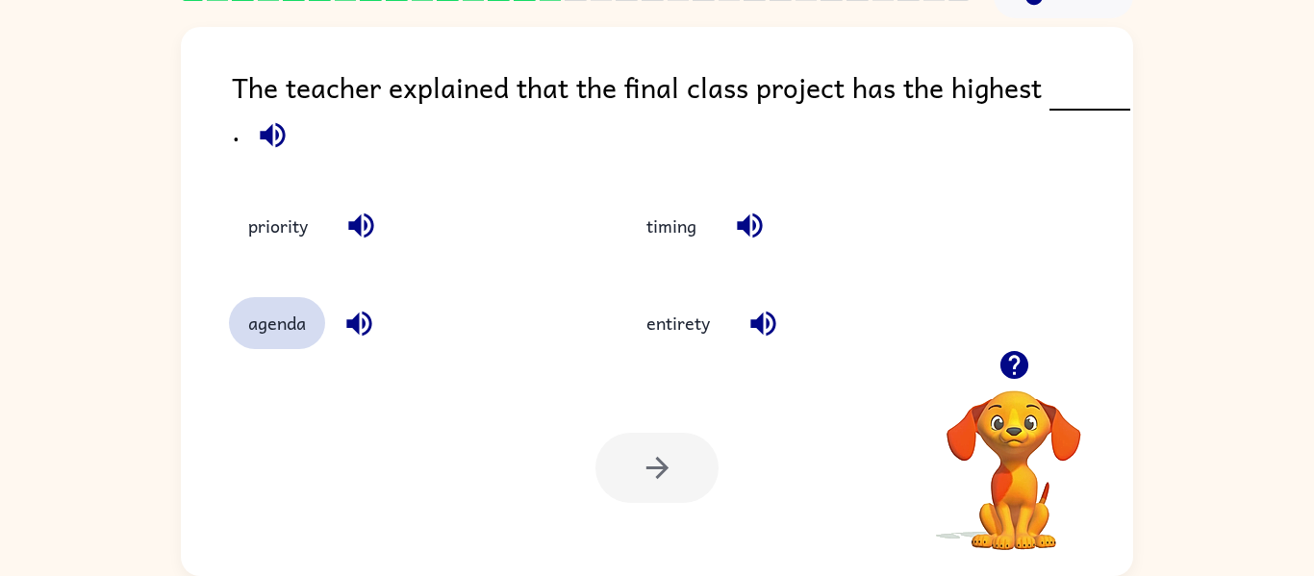
click at [299, 326] on button "agenda" at bounding box center [277, 323] width 96 height 52
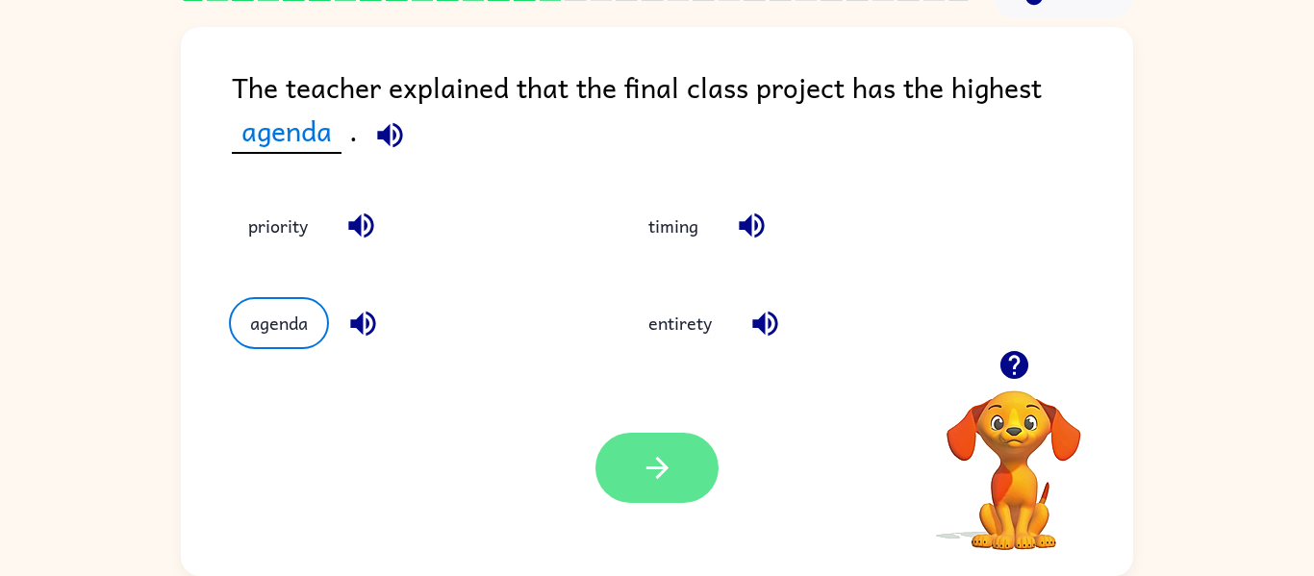
click at [651, 478] on icon "button" at bounding box center [658, 468] width 34 height 34
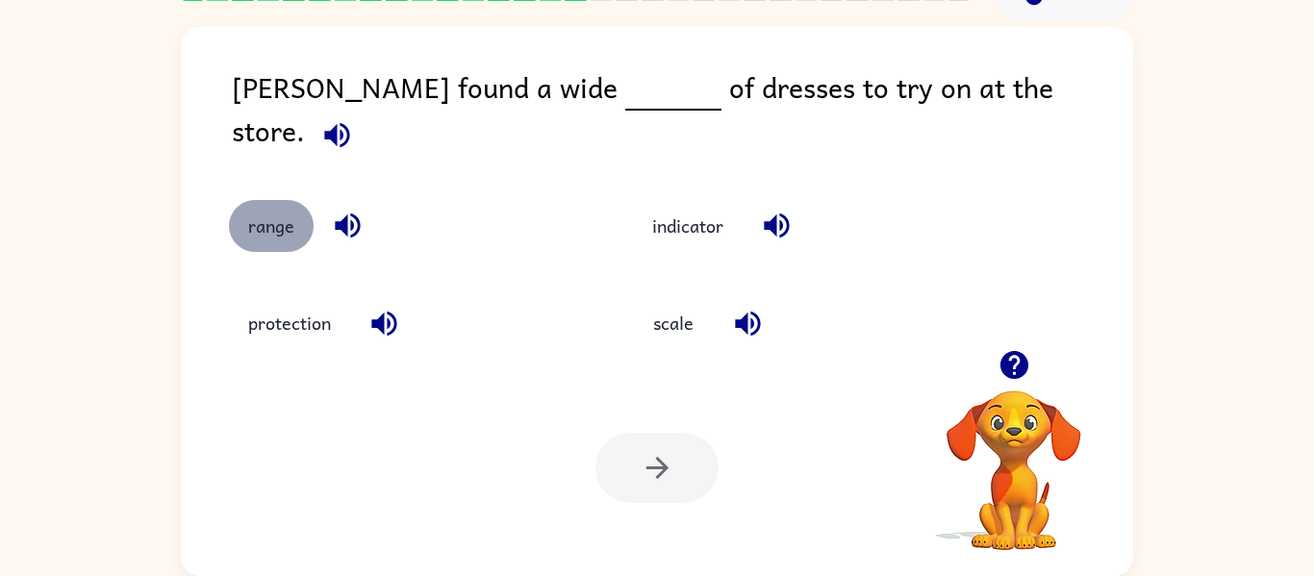
click at [271, 210] on button "range" at bounding box center [271, 226] width 85 height 52
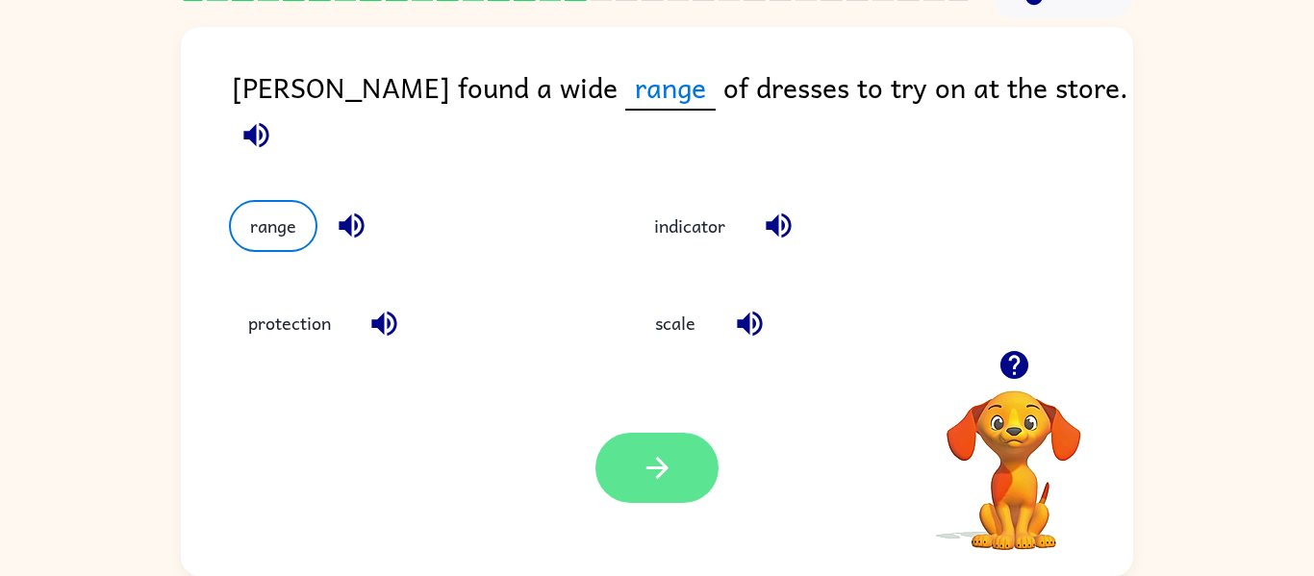
click at [619, 450] on button "button" at bounding box center [657, 468] width 123 height 70
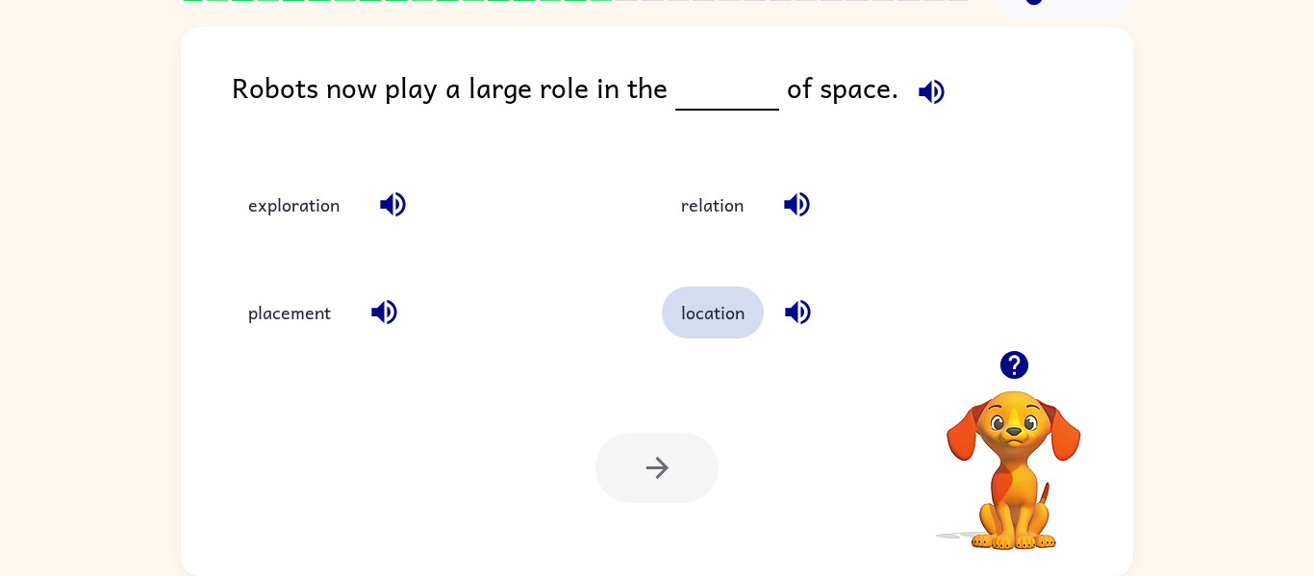
click at [699, 309] on button "location" at bounding box center [713, 313] width 102 height 52
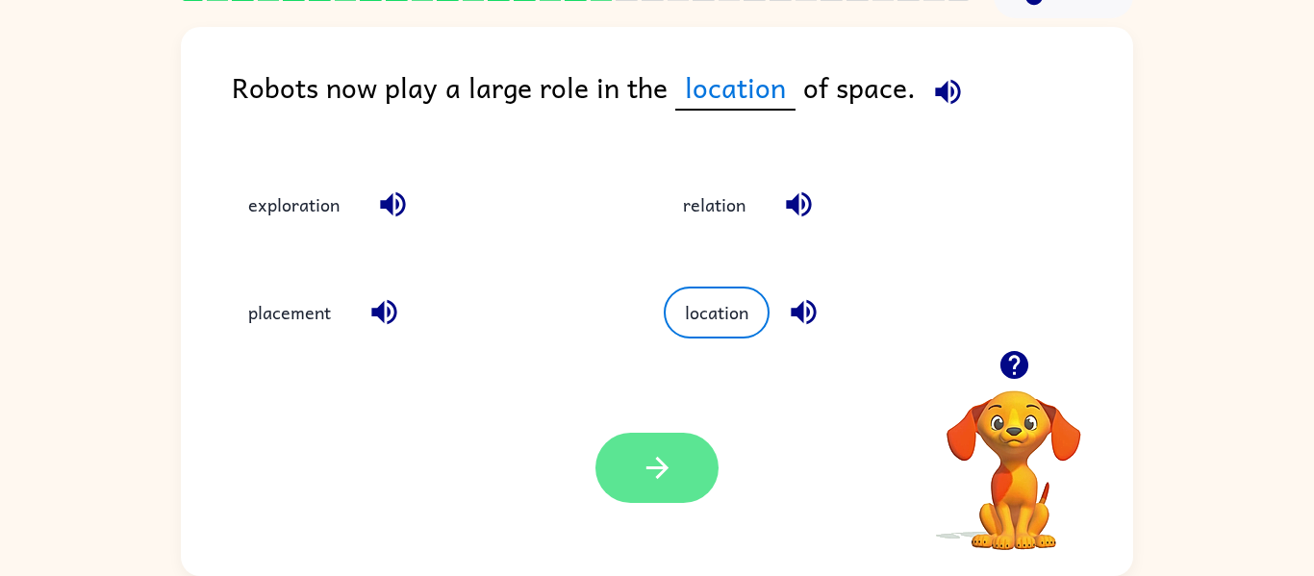
click at [663, 473] on icon "button" at bounding box center [658, 468] width 34 height 34
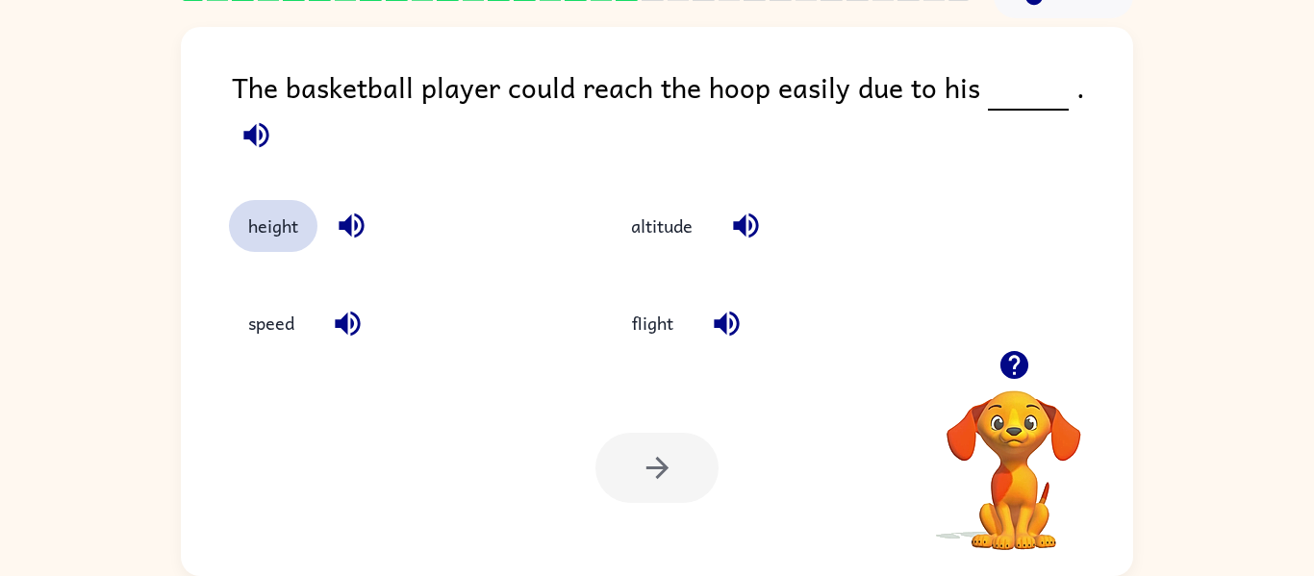
click at [305, 203] on button "height" at bounding box center [273, 226] width 89 height 52
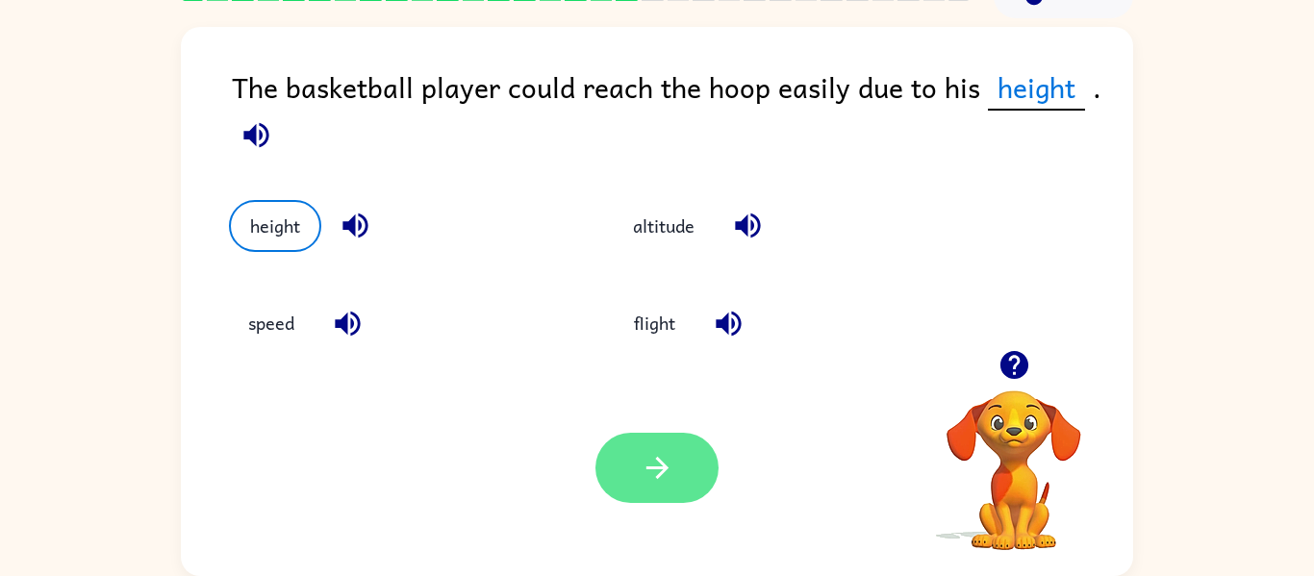
click at [637, 456] on button "button" at bounding box center [657, 468] width 123 height 70
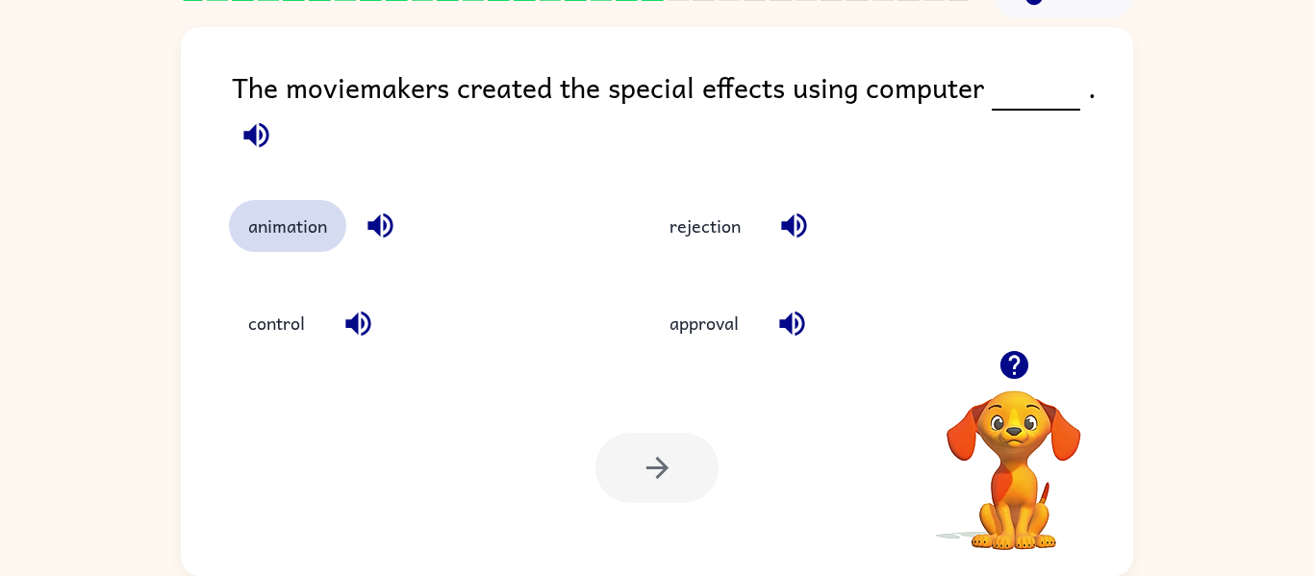
click at [292, 227] on button "animation" at bounding box center [287, 226] width 117 height 52
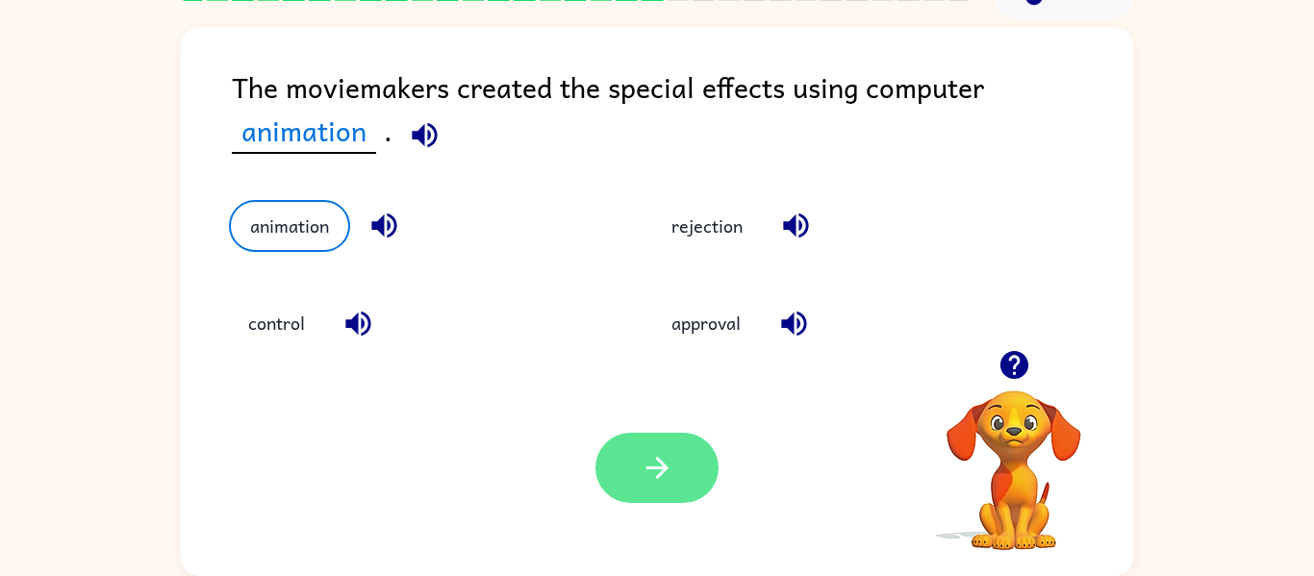
click at [647, 477] on icon "button" at bounding box center [658, 468] width 34 height 34
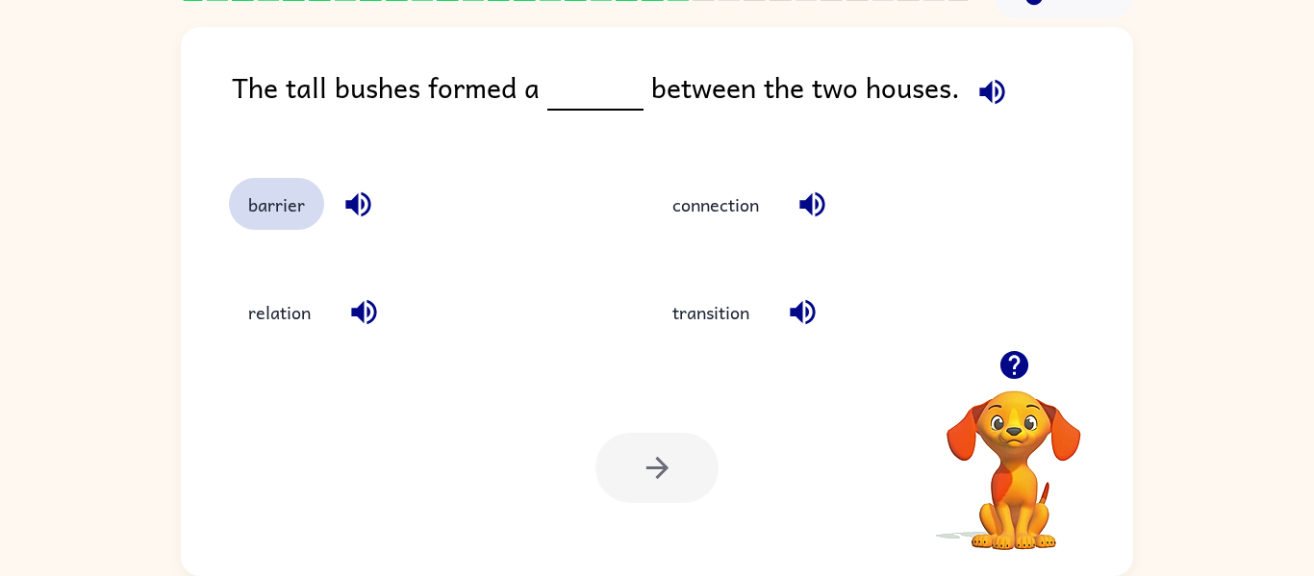
click at [308, 208] on button "barrier" at bounding box center [276, 204] width 95 height 52
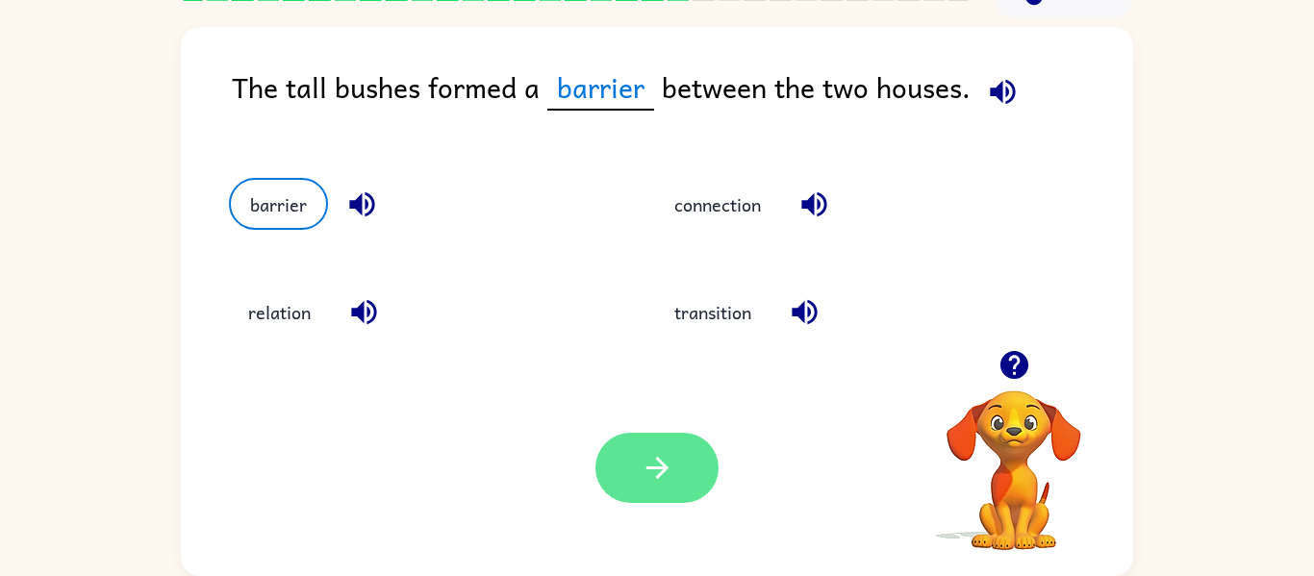
click at [677, 466] on button "button" at bounding box center [657, 468] width 123 height 70
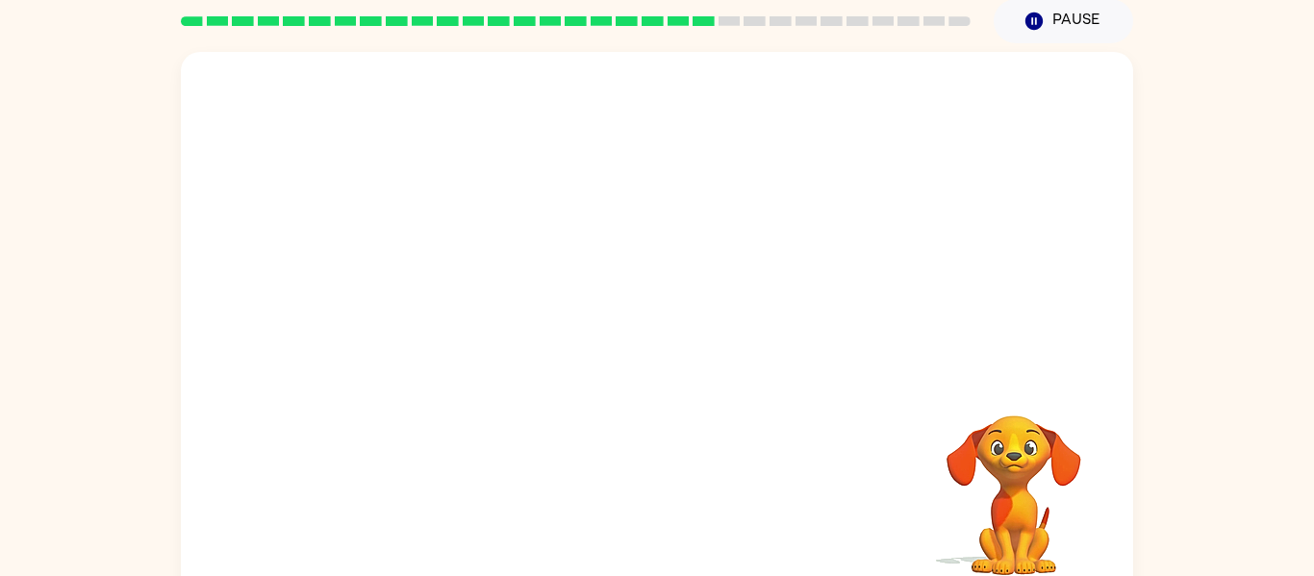
scroll to position [74, 0]
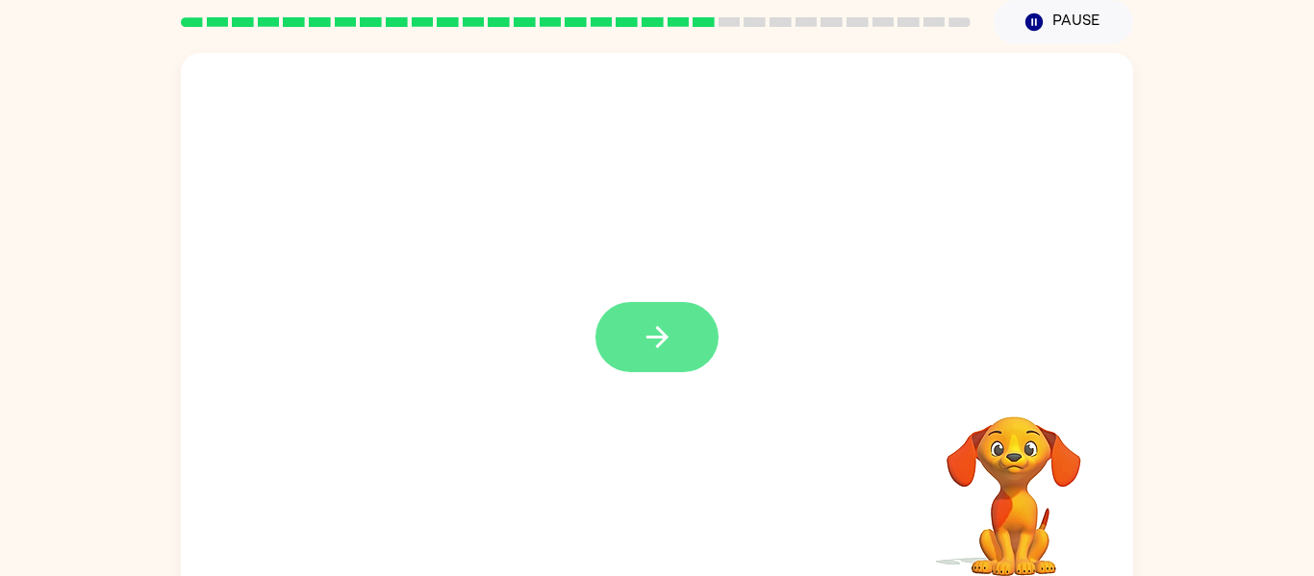
click at [638, 346] on button "button" at bounding box center [657, 337] width 123 height 70
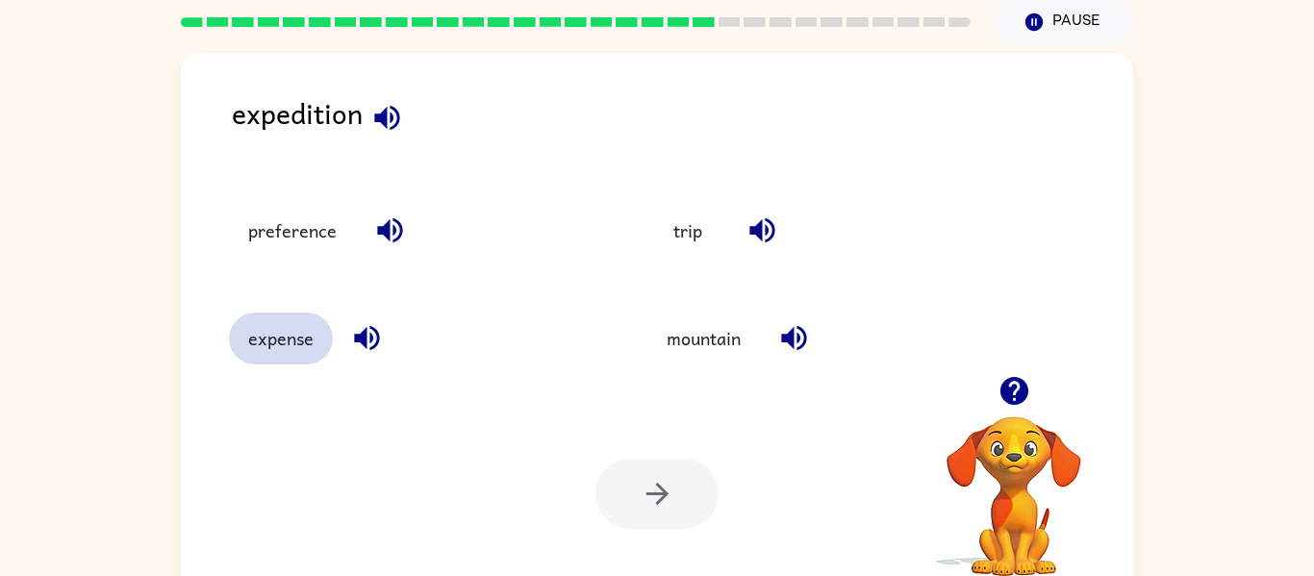
click at [292, 347] on button "expense" at bounding box center [281, 339] width 104 height 52
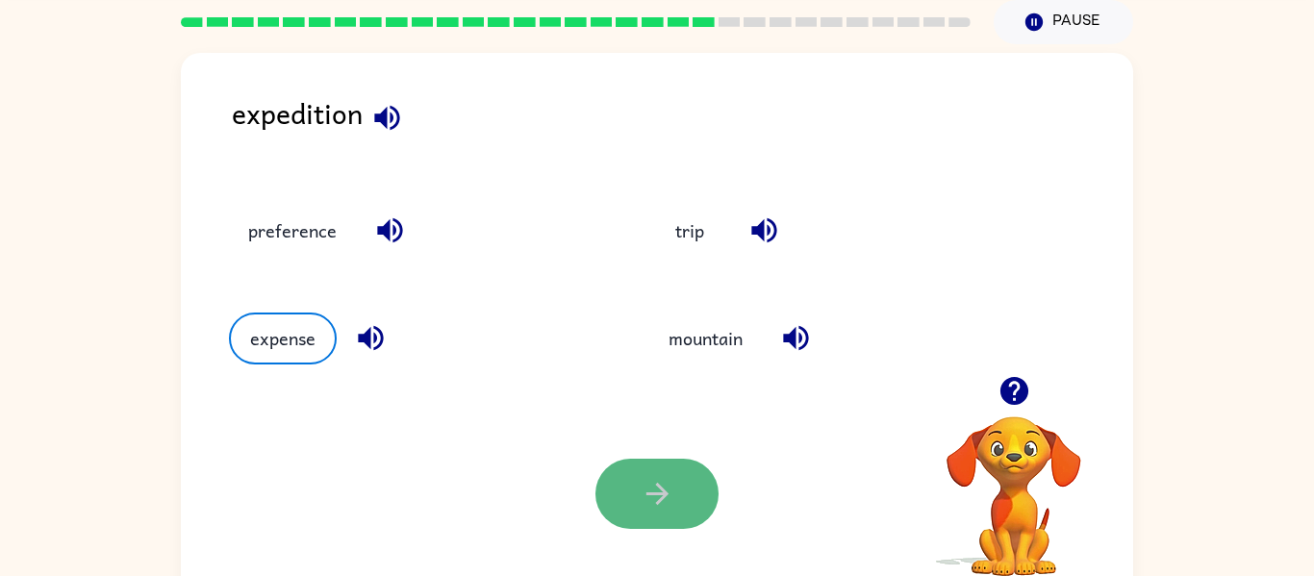
click at [655, 488] on icon "button" at bounding box center [658, 494] width 34 height 34
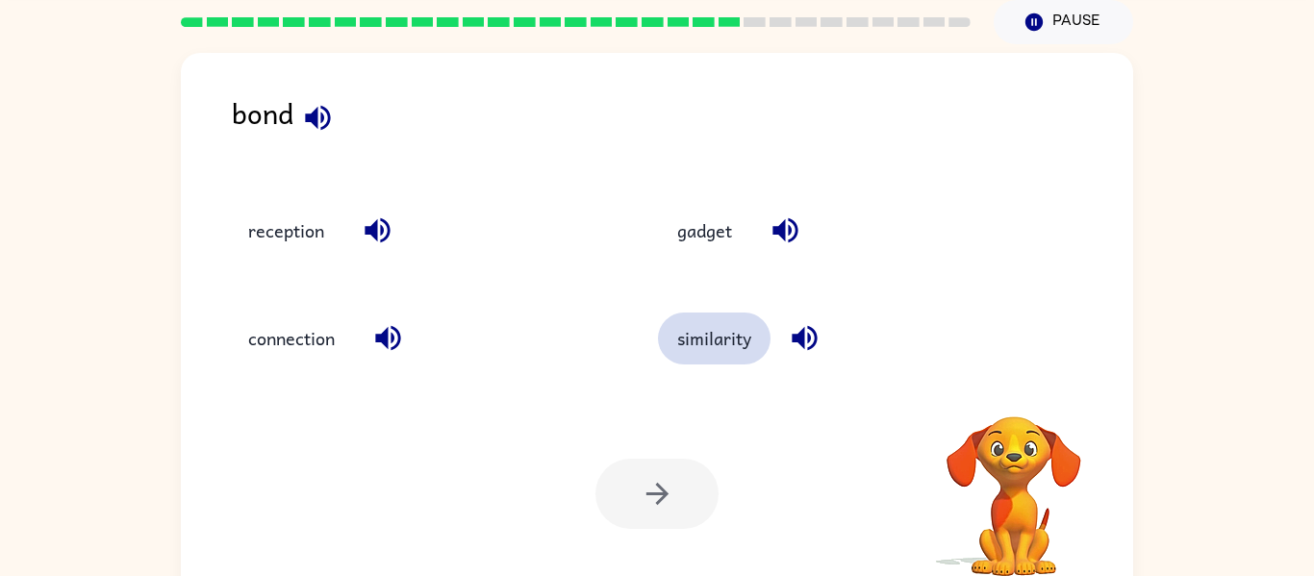
click at [719, 350] on button "similarity" at bounding box center [714, 339] width 113 height 52
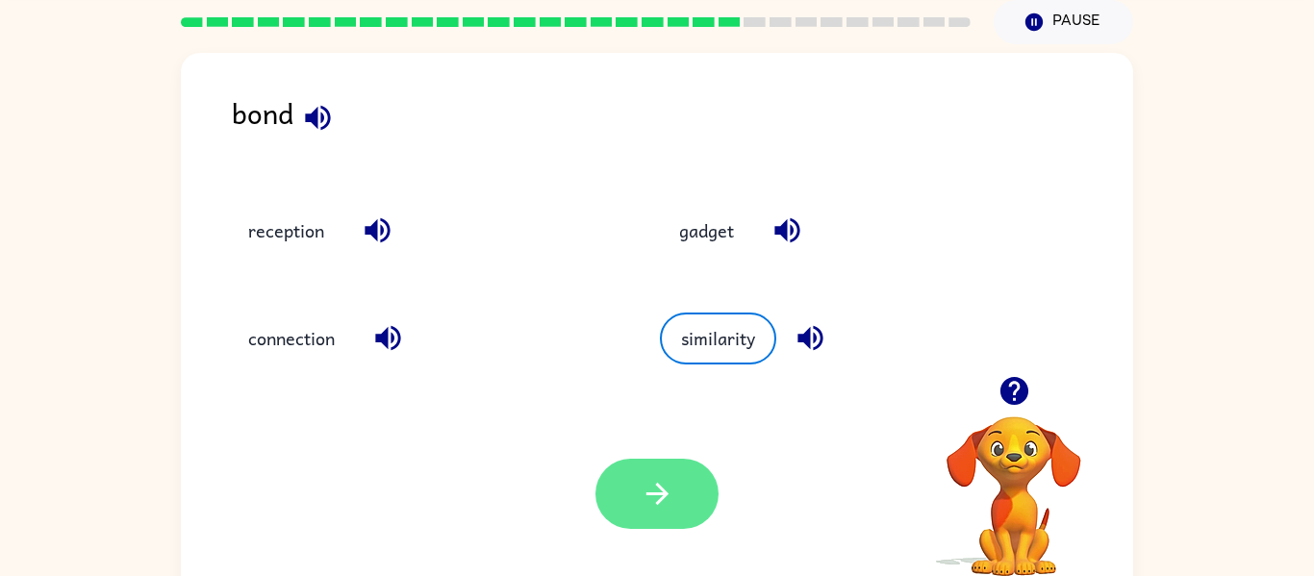
click at [640, 474] on button "button" at bounding box center [657, 494] width 123 height 70
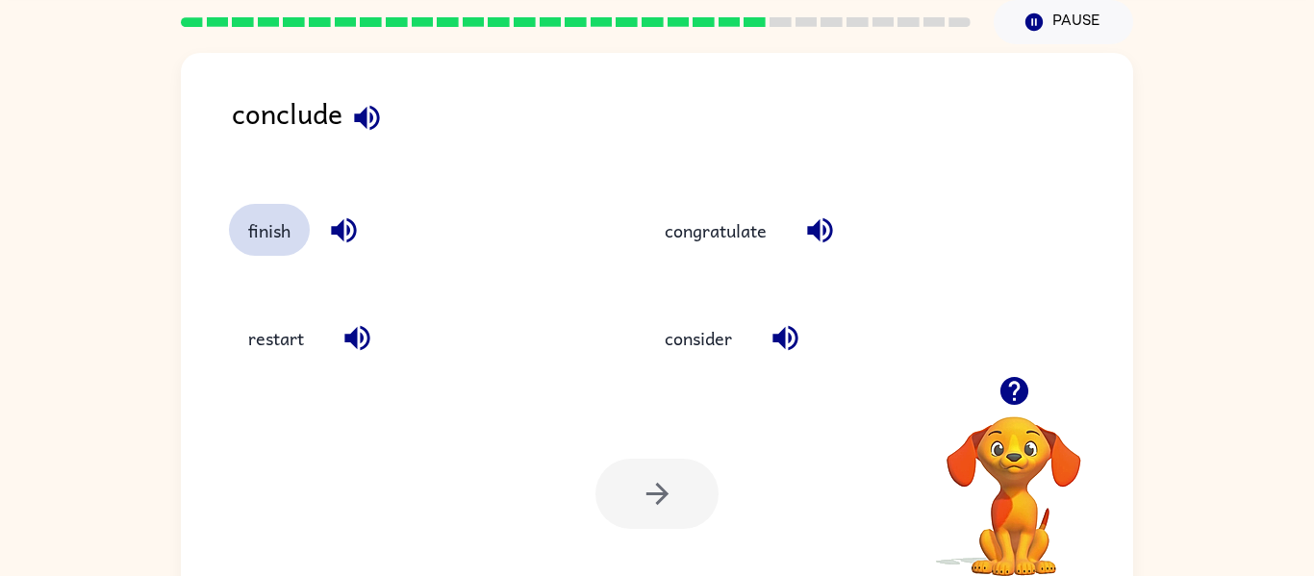
click at [245, 226] on button "finish" at bounding box center [269, 230] width 81 height 52
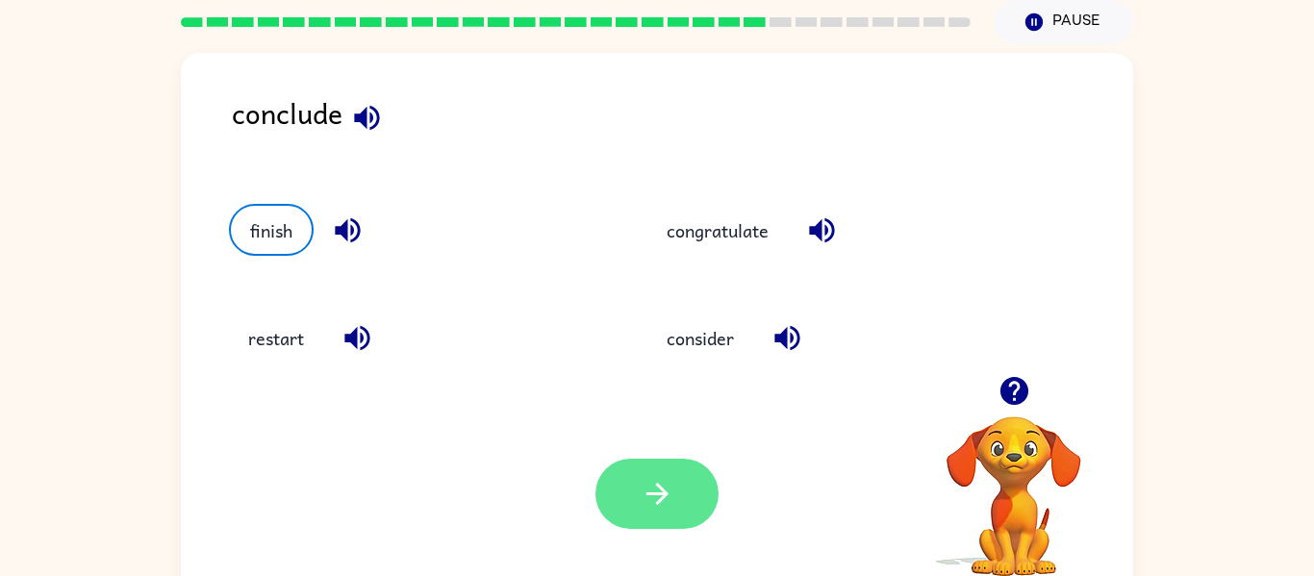
click at [635, 486] on button "button" at bounding box center [657, 494] width 123 height 70
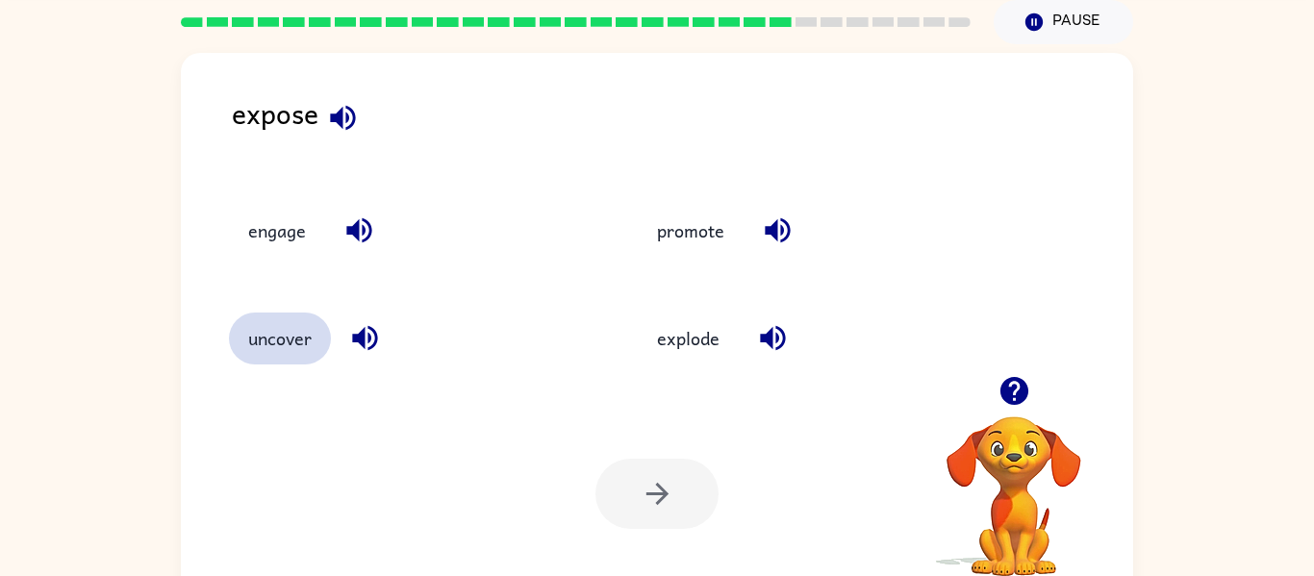
click at [257, 345] on button "uncover" at bounding box center [280, 339] width 102 height 52
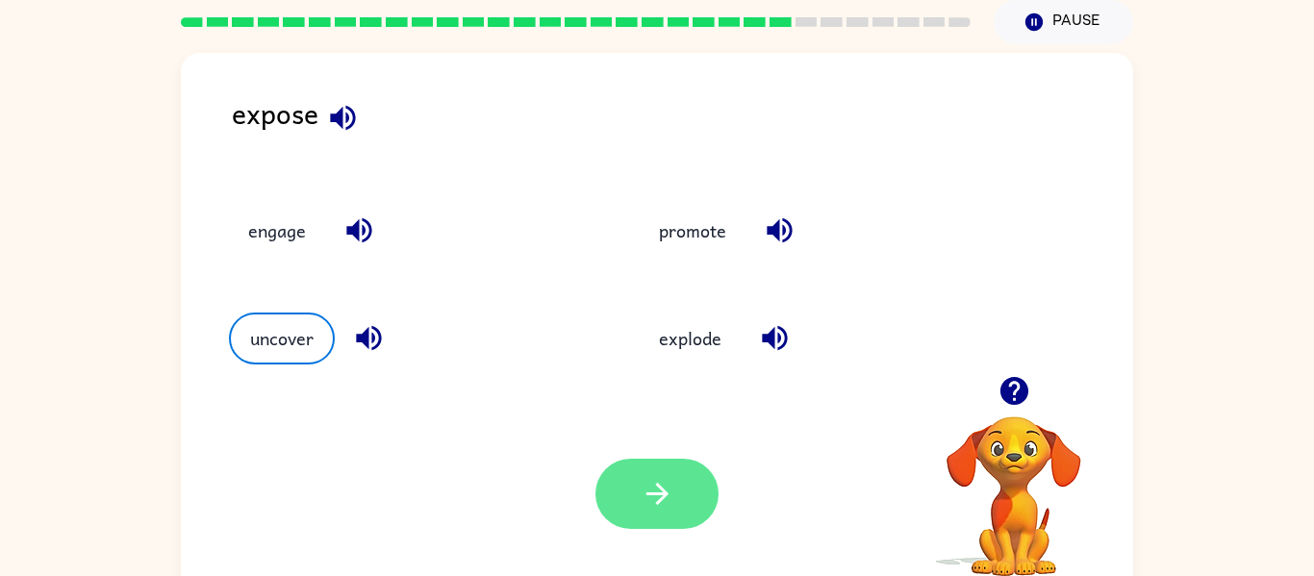
click at [691, 495] on button "button" at bounding box center [657, 494] width 123 height 70
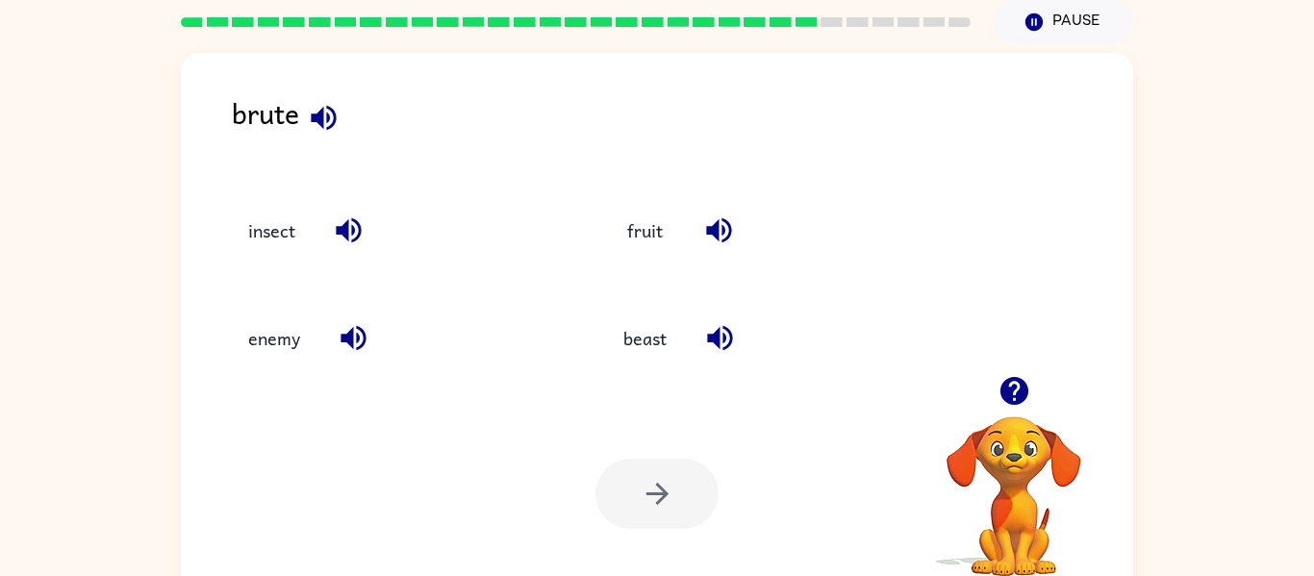
click at [468, 296] on div "enemy" at bounding box center [379, 330] width 375 height 108
click at [275, 349] on button "enemy" at bounding box center [274, 339] width 90 height 52
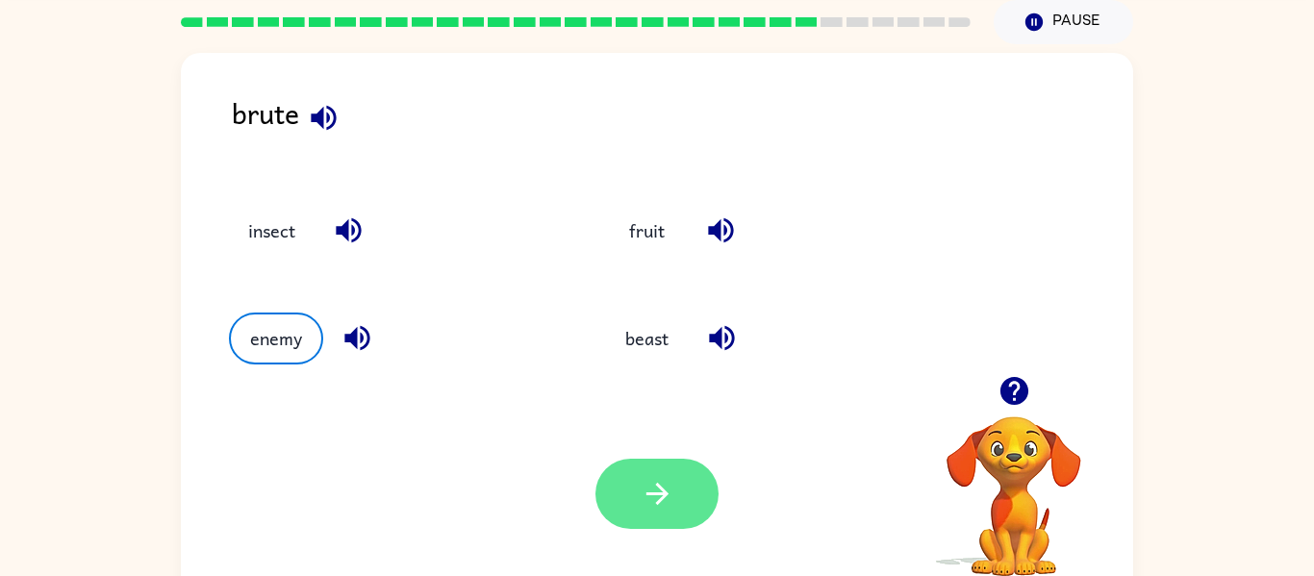
click at [687, 515] on button "button" at bounding box center [657, 494] width 123 height 70
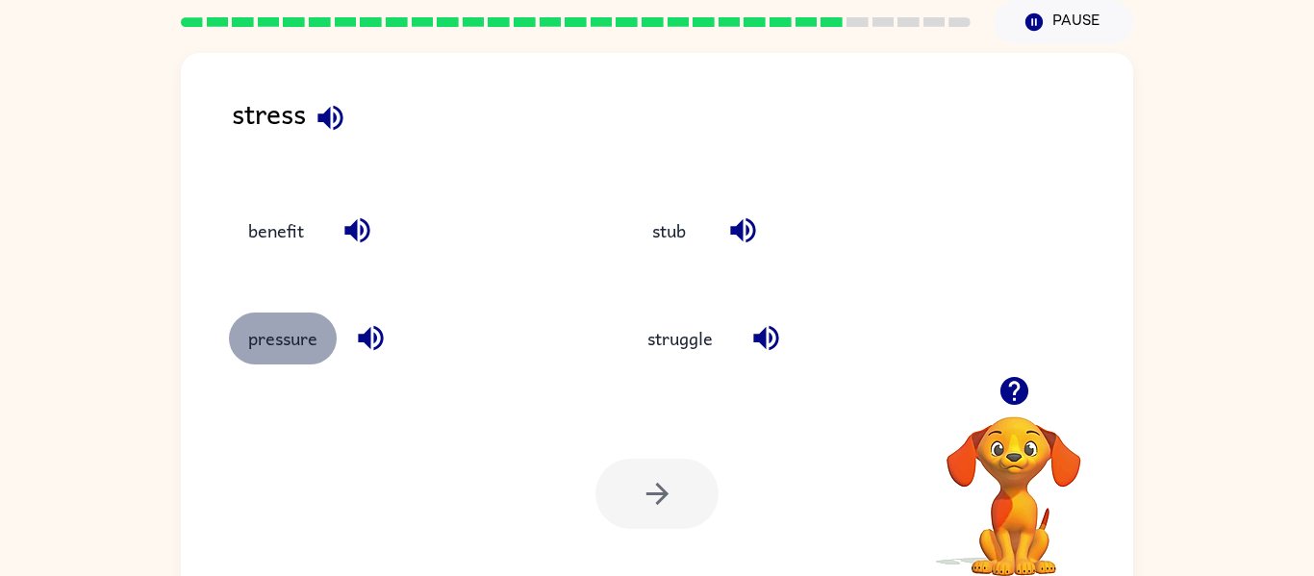
click at [249, 338] on button "pressure" at bounding box center [283, 339] width 108 height 52
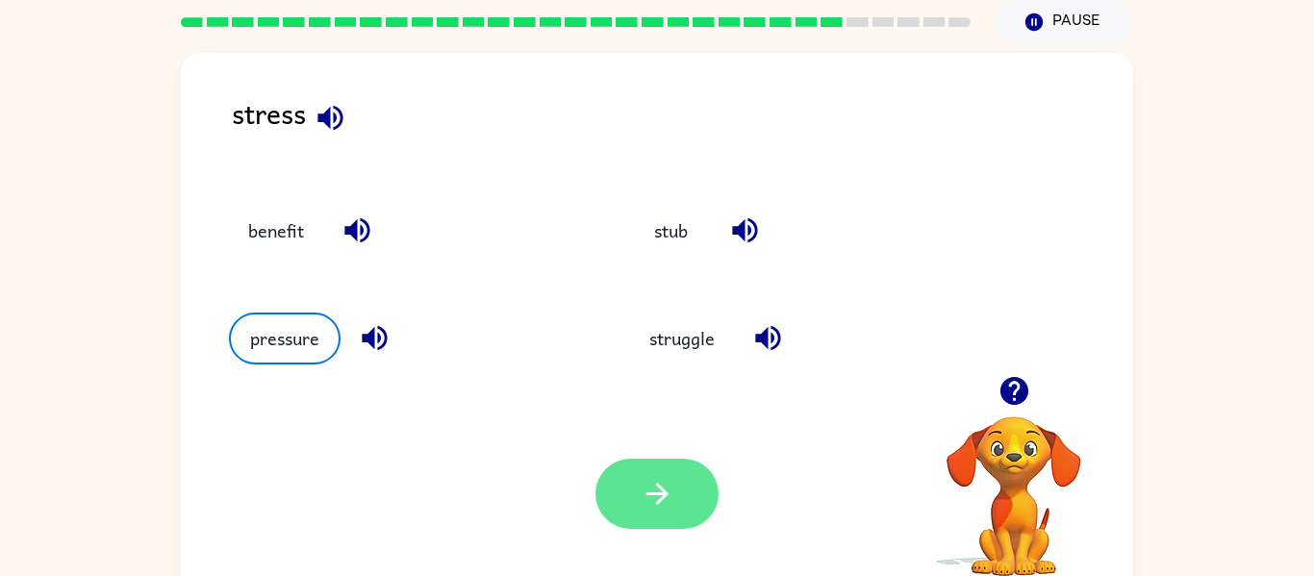
click at [613, 477] on button "button" at bounding box center [657, 494] width 123 height 70
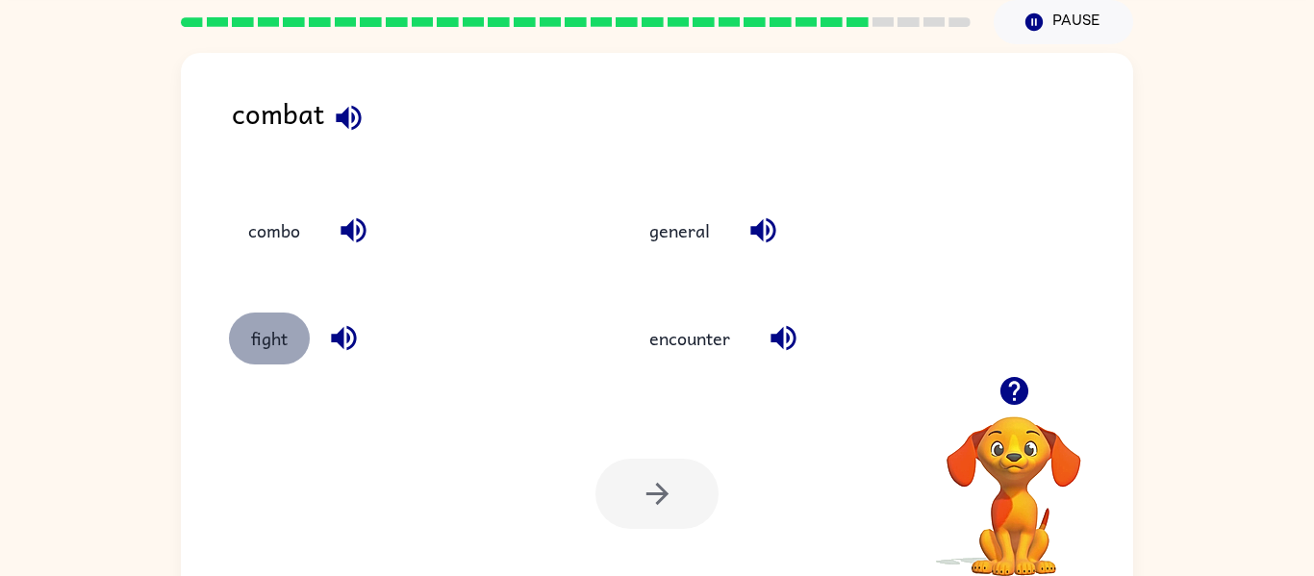
click at [274, 344] on button "fight" at bounding box center [269, 339] width 81 height 52
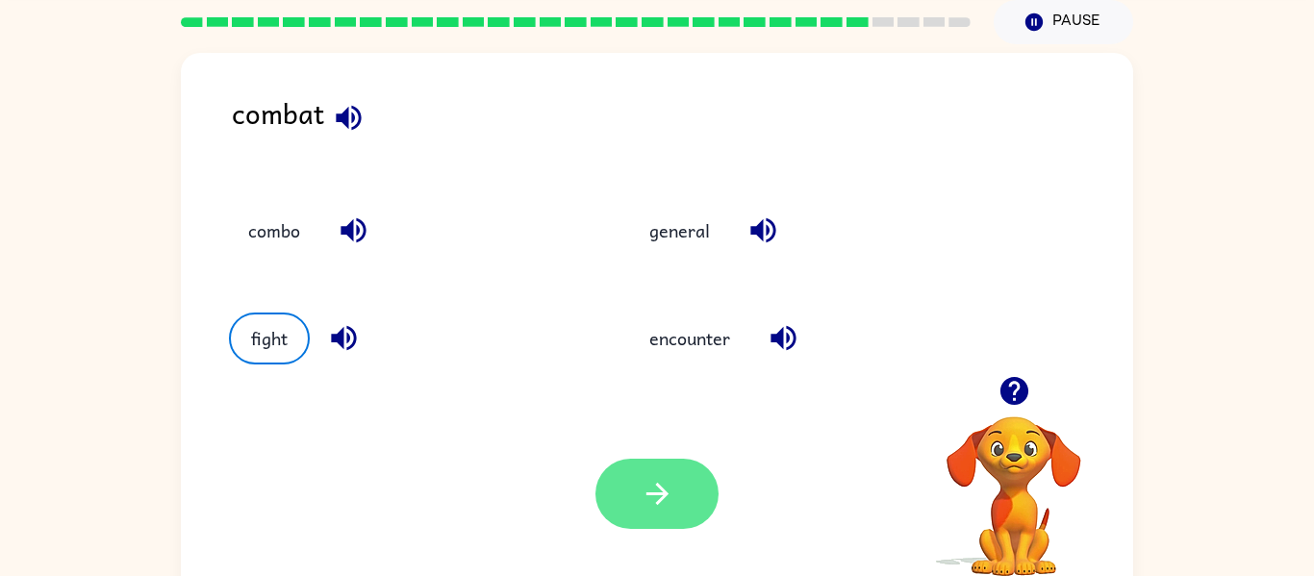
click at [649, 508] on icon "button" at bounding box center [658, 494] width 34 height 34
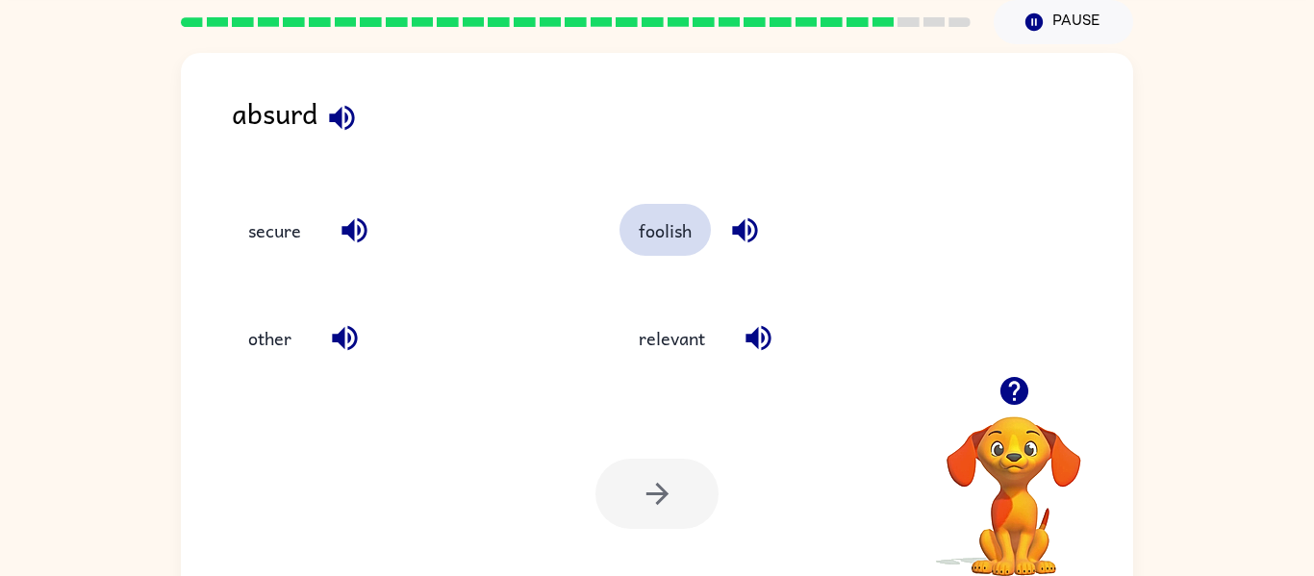
click at [638, 234] on button "foolish" at bounding box center [665, 230] width 91 height 52
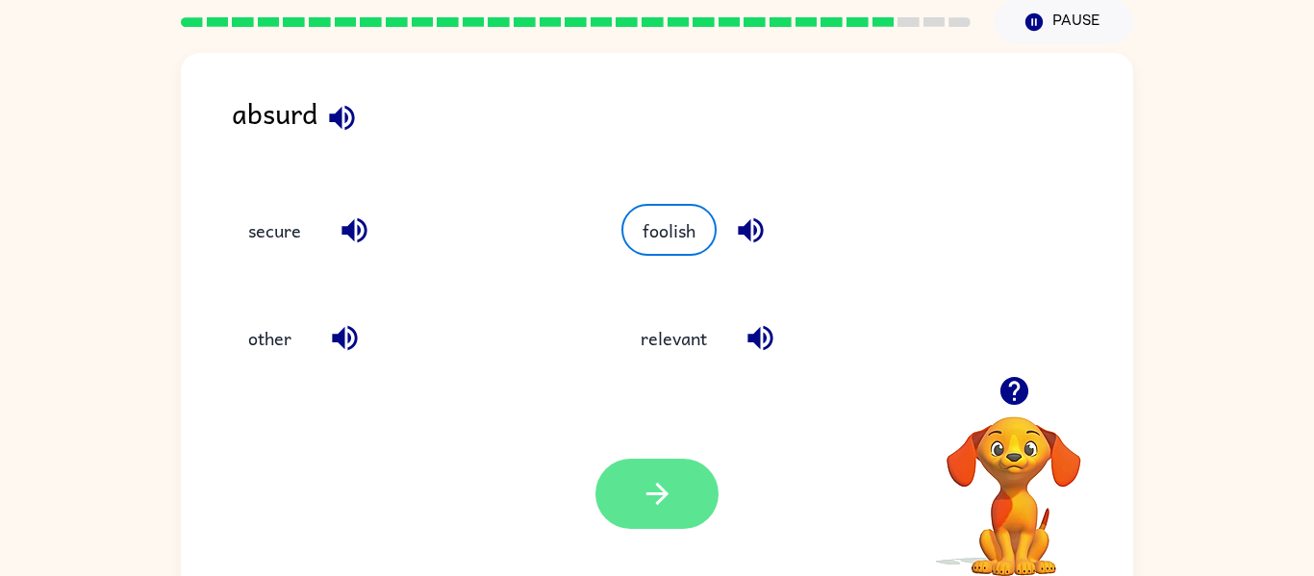
click at [675, 506] on button "button" at bounding box center [657, 494] width 123 height 70
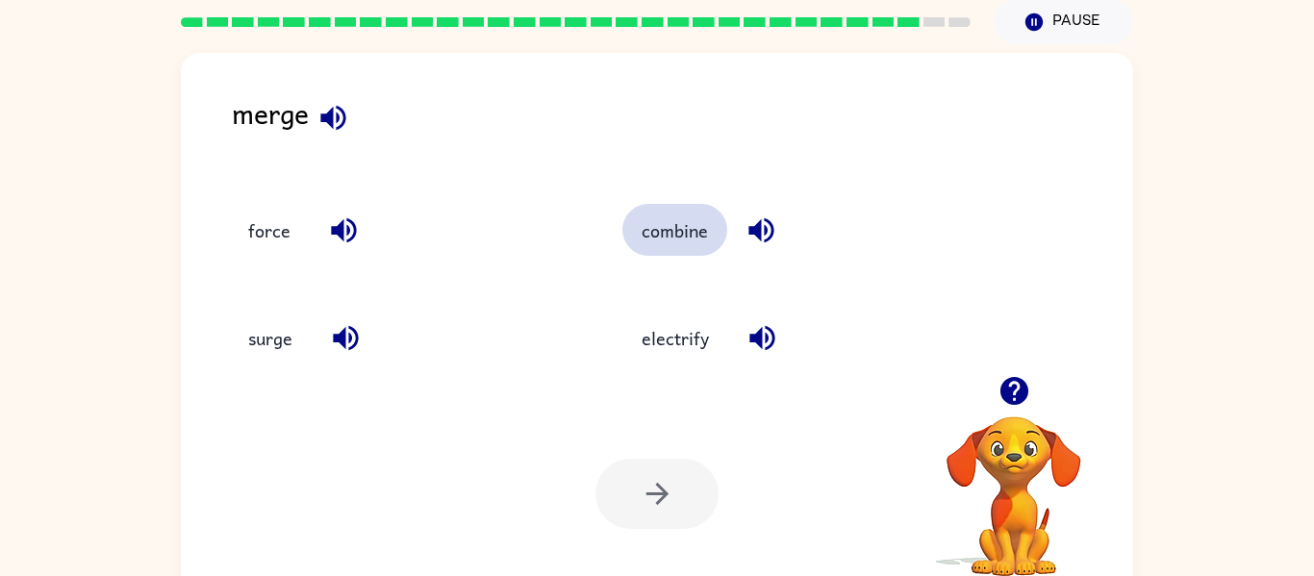
click at [650, 233] on button "combine" at bounding box center [674, 230] width 105 height 52
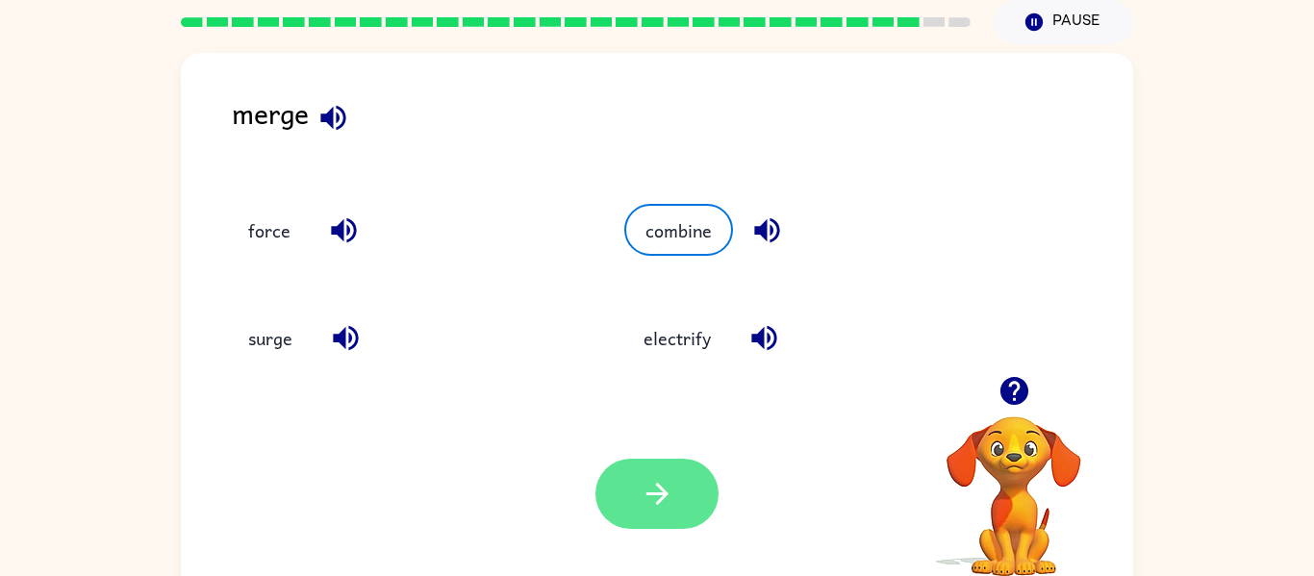
click at [693, 496] on button "button" at bounding box center [657, 494] width 123 height 70
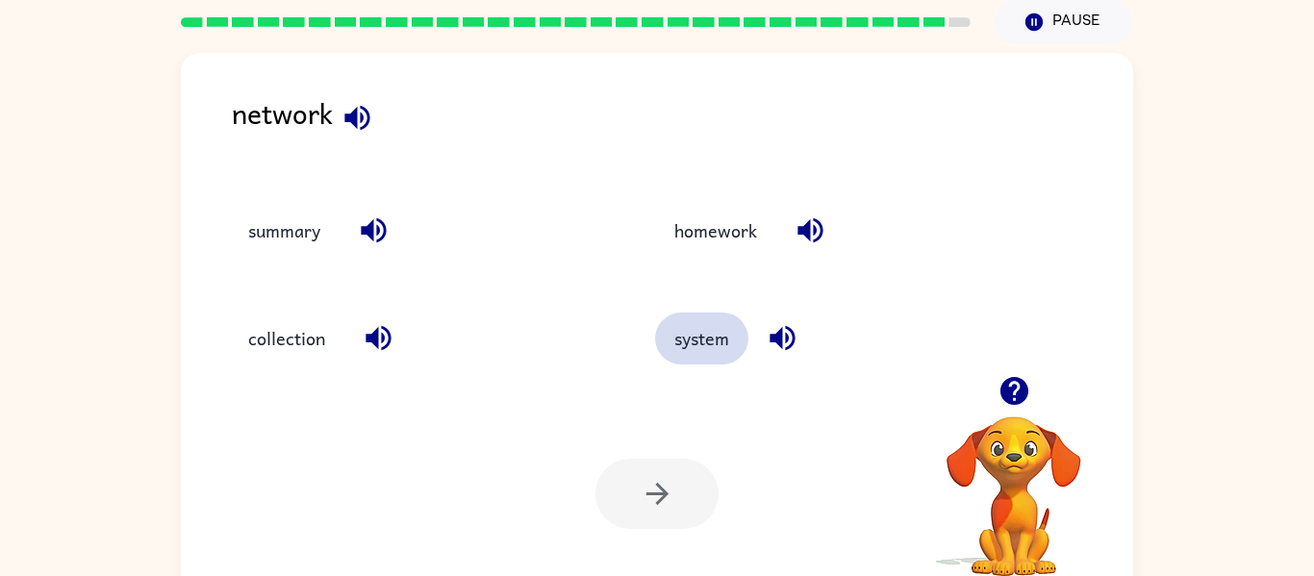
click at [720, 360] on button "system" at bounding box center [701, 339] width 93 height 52
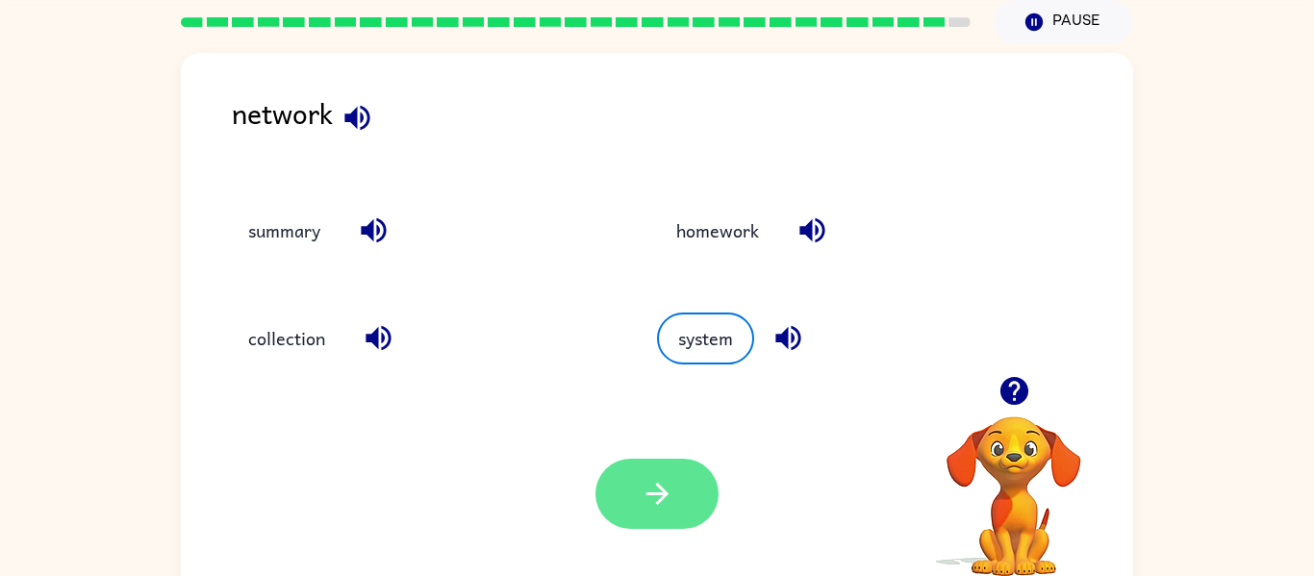
click at [669, 480] on icon "button" at bounding box center [658, 494] width 34 height 34
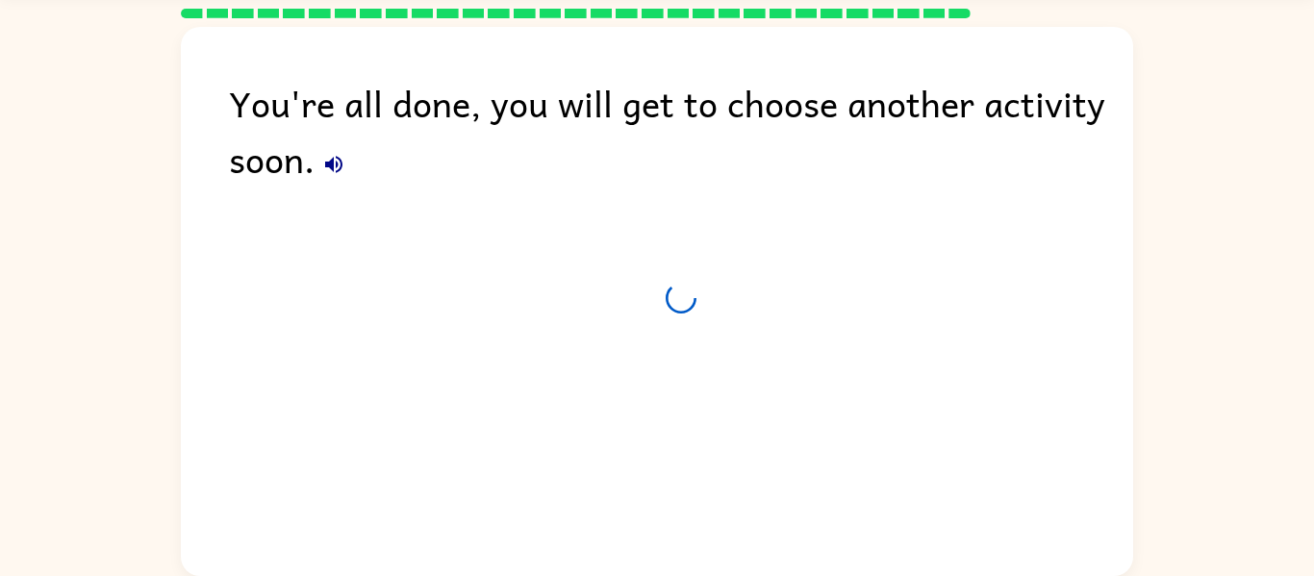
scroll to position [57, 0]
